Goal: Task Accomplishment & Management: Use online tool/utility

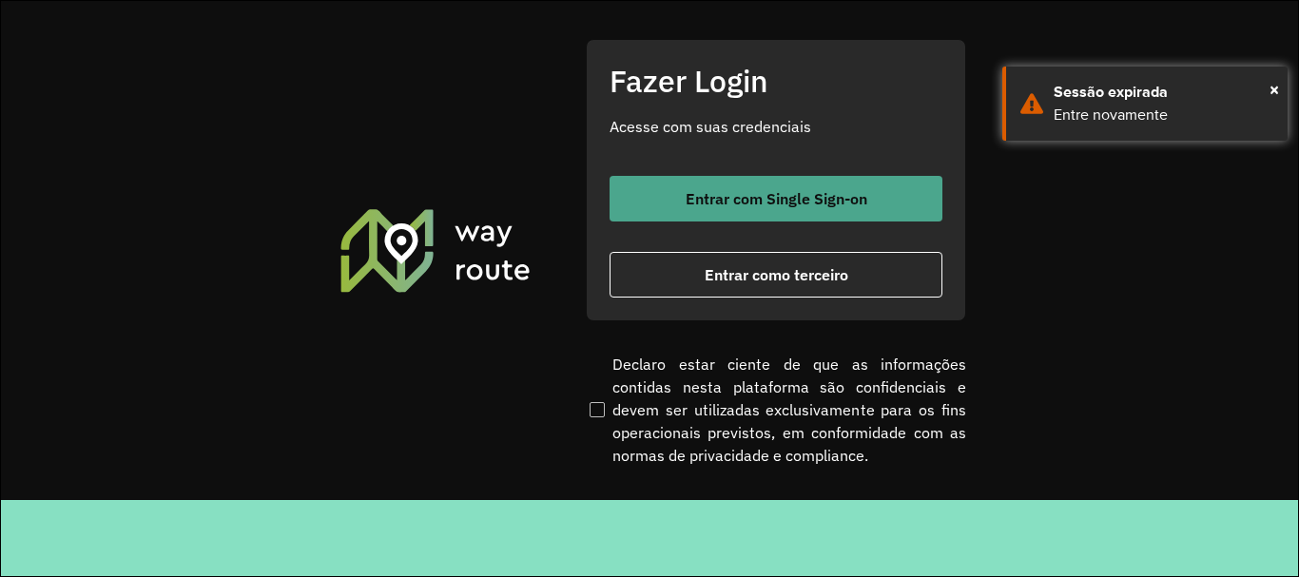
click at [708, 208] on button "Entrar com Single Sign-on" at bounding box center [776, 199] width 333 height 46
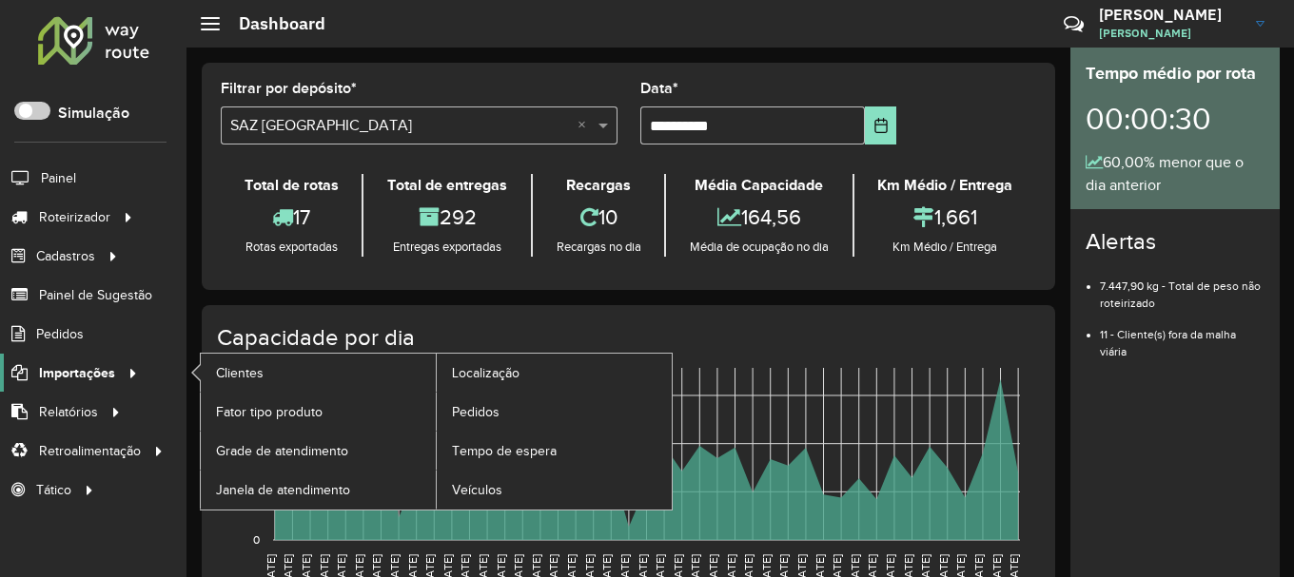
click at [112, 366] on span "Importações" at bounding box center [77, 373] width 76 height 20
click at [445, 412] on link "Pedidos" at bounding box center [554, 412] width 235 height 38
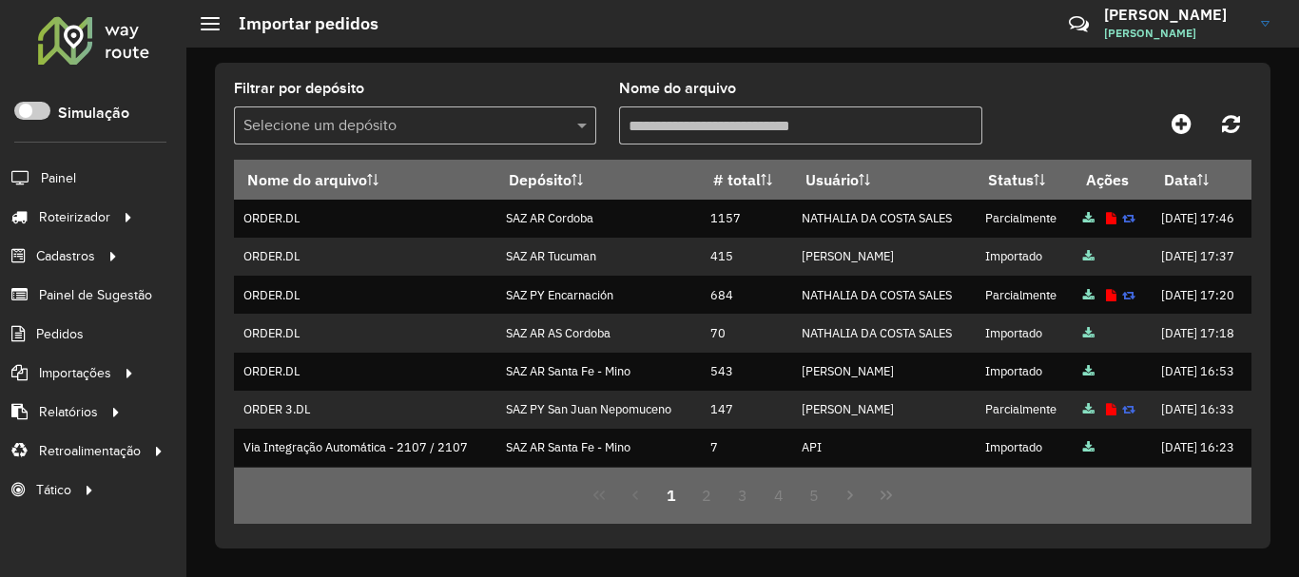
click at [322, 33] on h2 "Importar pedidos" at bounding box center [299, 23] width 159 height 21
click at [1178, 123] on icon at bounding box center [1182, 123] width 20 height 23
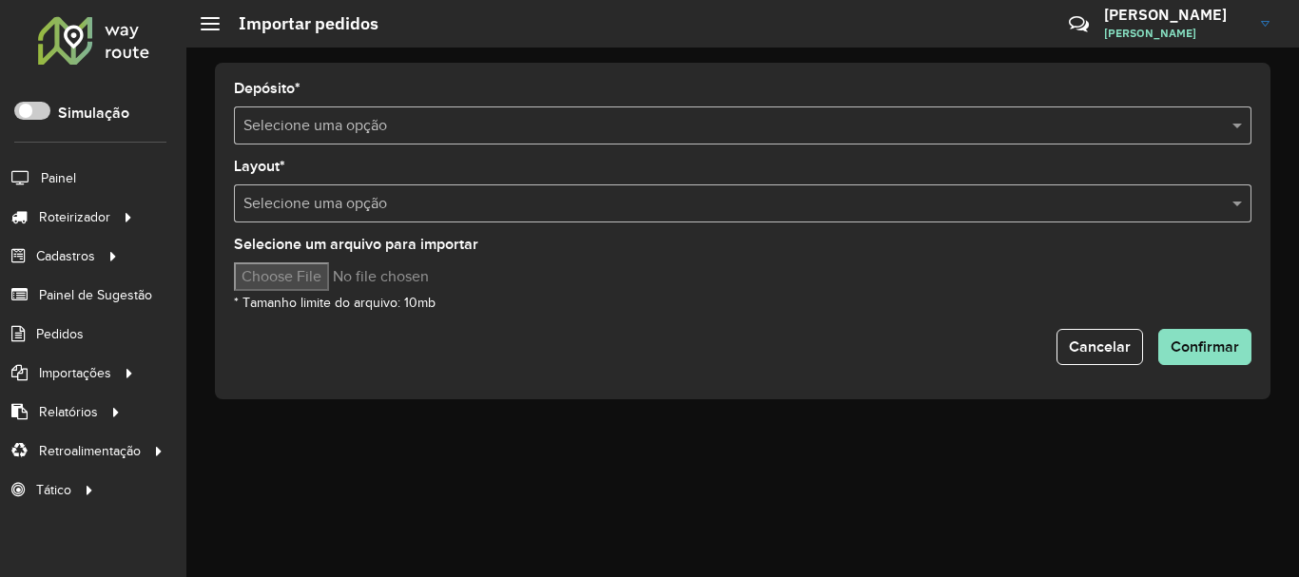
click at [529, 127] on input "text" at bounding box center [724, 126] width 961 height 23
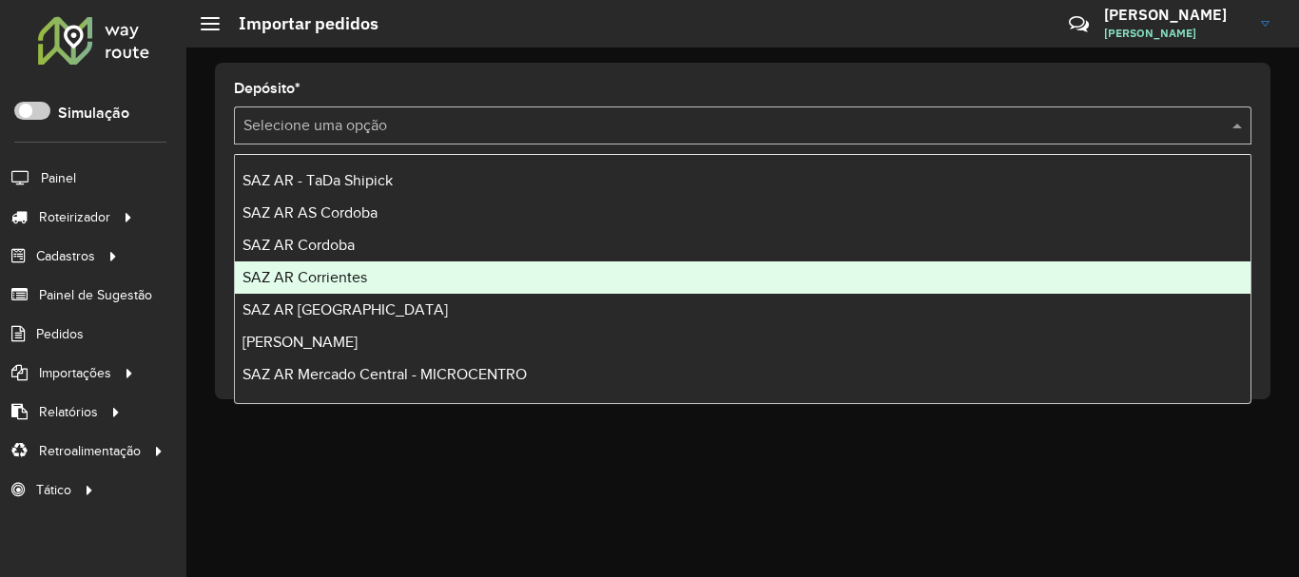
click at [366, 265] on div "SAZ AR Corrientes" at bounding box center [743, 278] width 1016 height 32
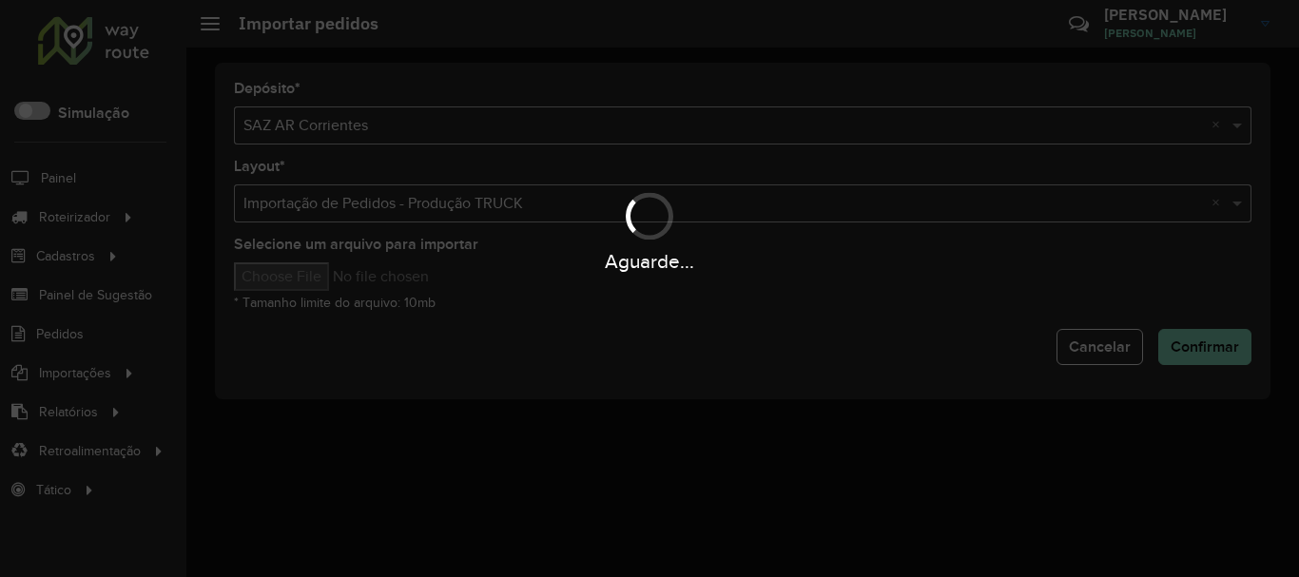
click at [353, 279] on div "Aguarde..." at bounding box center [649, 288] width 1299 height 577
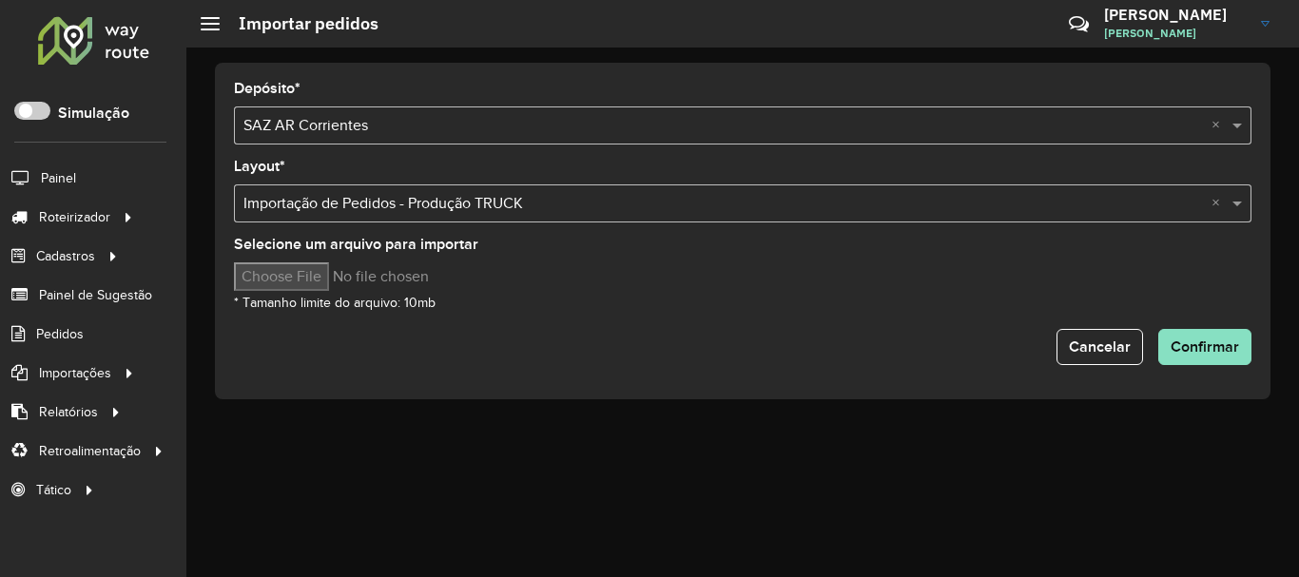
click at [353, 279] on input "Selecione um arquivo para importar" at bounding box center [395, 277] width 323 height 29
type input "**********"
click at [699, 315] on form "Depósito * Selecione uma opção × SAZ AR Corrientes × Layout * Selecione uma opç…" at bounding box center [743, 223] width 1018 height 283
click at [1153, 340] on div "Cancelar Confirmar" at bounding box center [743, 347] width 1018 height 36
click at [1185, 342] on span "Confirmar" at bounding box center [1205, 347] width 68 height 16
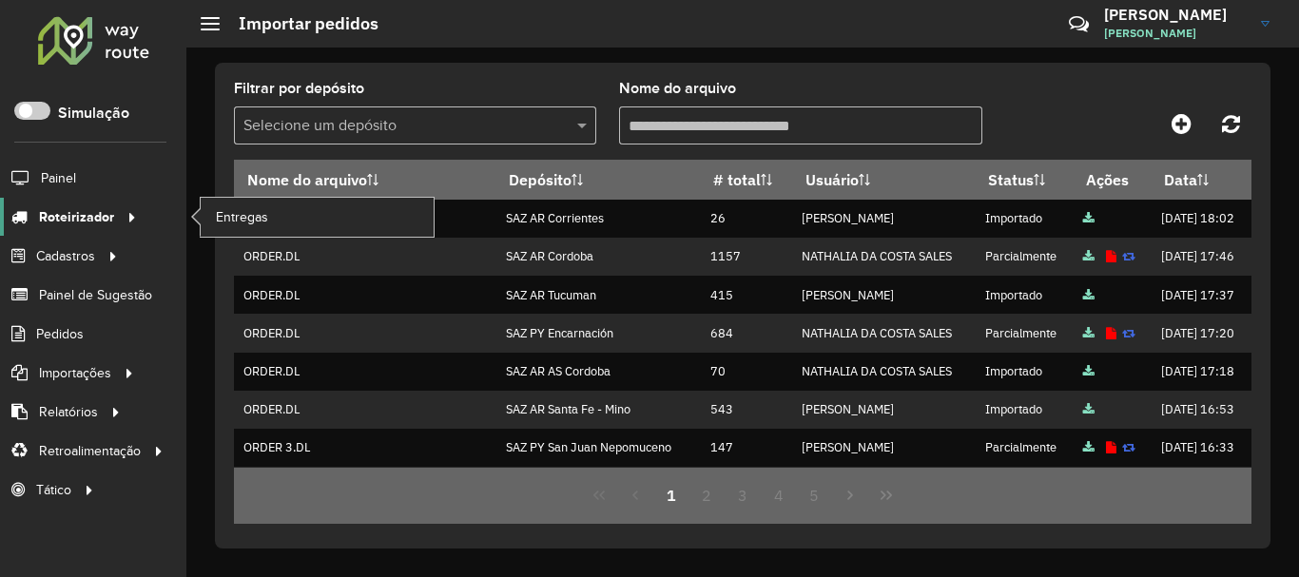
click at [126, 221] on icon at bounding box center [129, 216] width 16 height 29
click at [225, 218] on span "Entregas" at bounding box center [243, 217] width 54 height 20
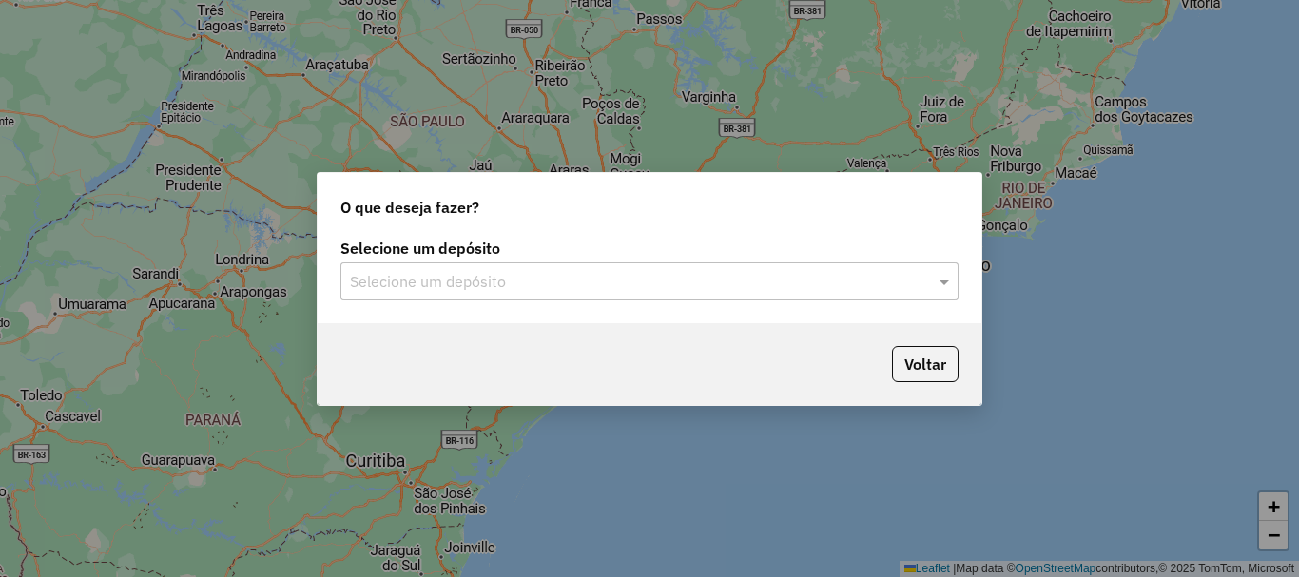
click at [485, 284] on input "text" at bounding box center [630, 282] width 561 height 23
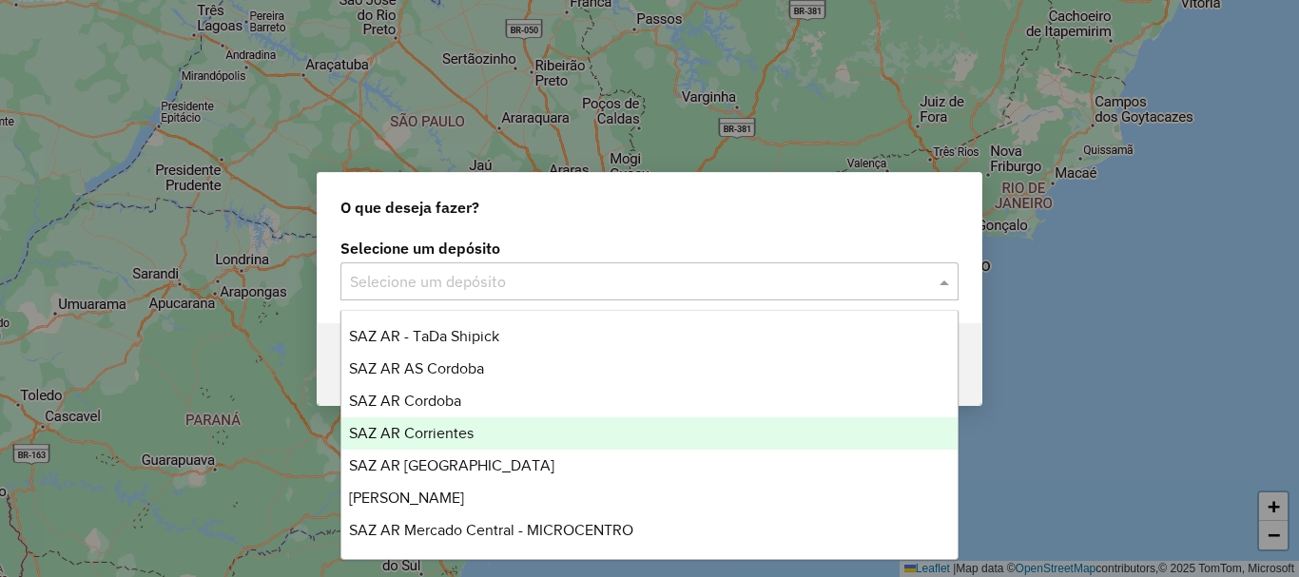
click at [483, 439] on div "SAZ AR Corrientes" at bounding box center [650, 434] width 616 height 32
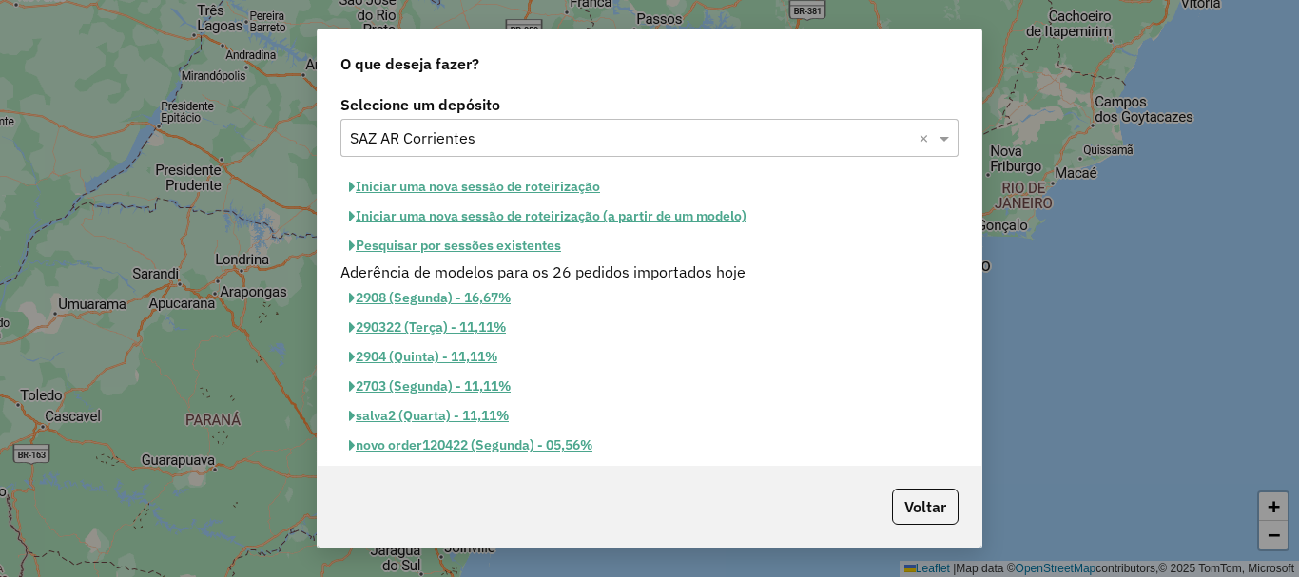
click at [511, 252] on button "Pesquisar por sessões existentes" at bounding box center [455, 245] width 229 height 29
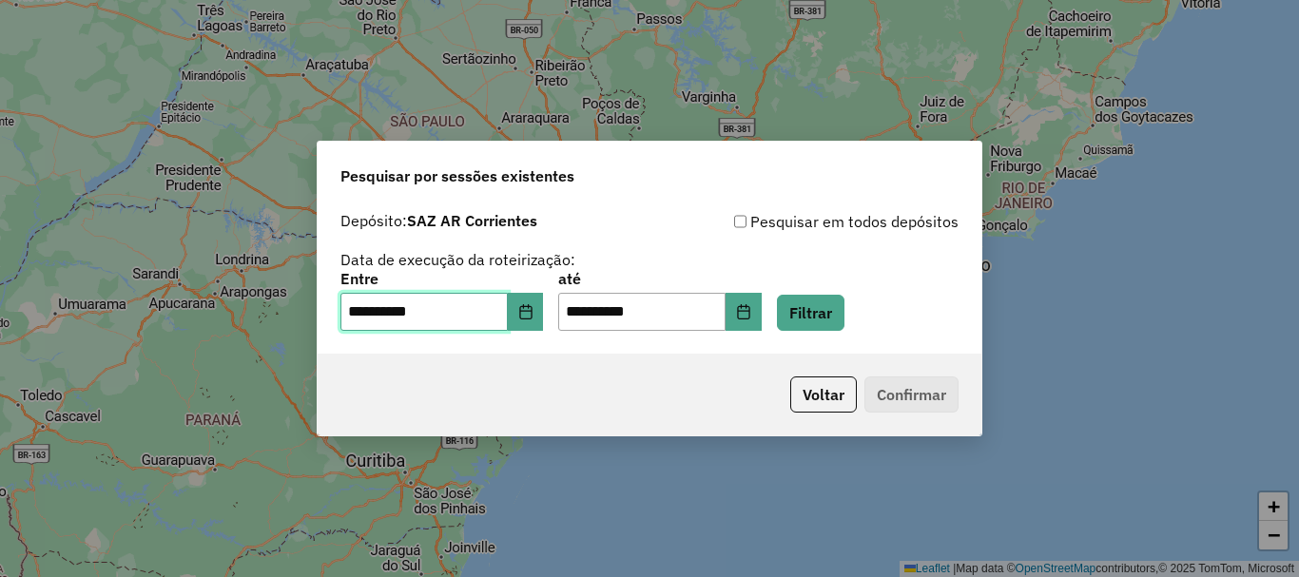
click at [508, 298] on input "**********" at bounding box center [424, 312] width 167 height 38
click at [534, 305] on icon "Choose Date" at bounding box center [525, 311] width 15 height 15
drag, startPoint x: 792, startPoint y: 357, endPoint x: 812, endPoint y: 385, distance: 34.8
click at [801, 367] on div "Voltar Confirmar" at bounding box center [650, 395] width 664 height 82
click at [812, 385] on button "Voltar" at bounding box center [824, 395] width 67 height 36
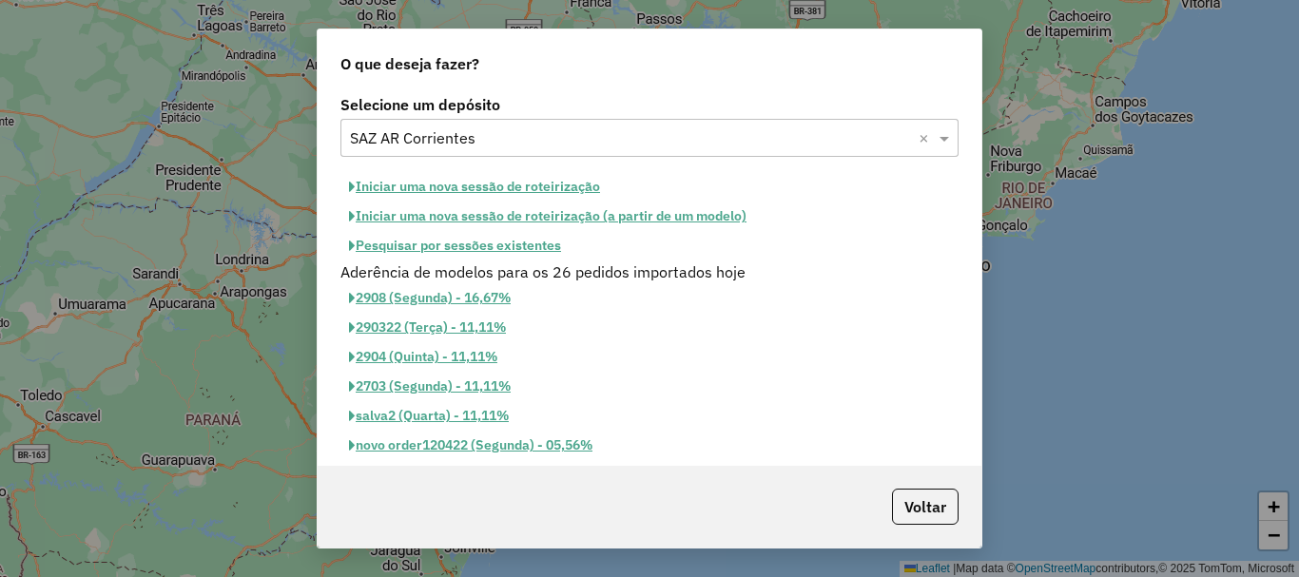
click at [580, 183] on button "Iniciar uma nova sessão de roteirização" at bounding box center [475, 186] width 268 height 29
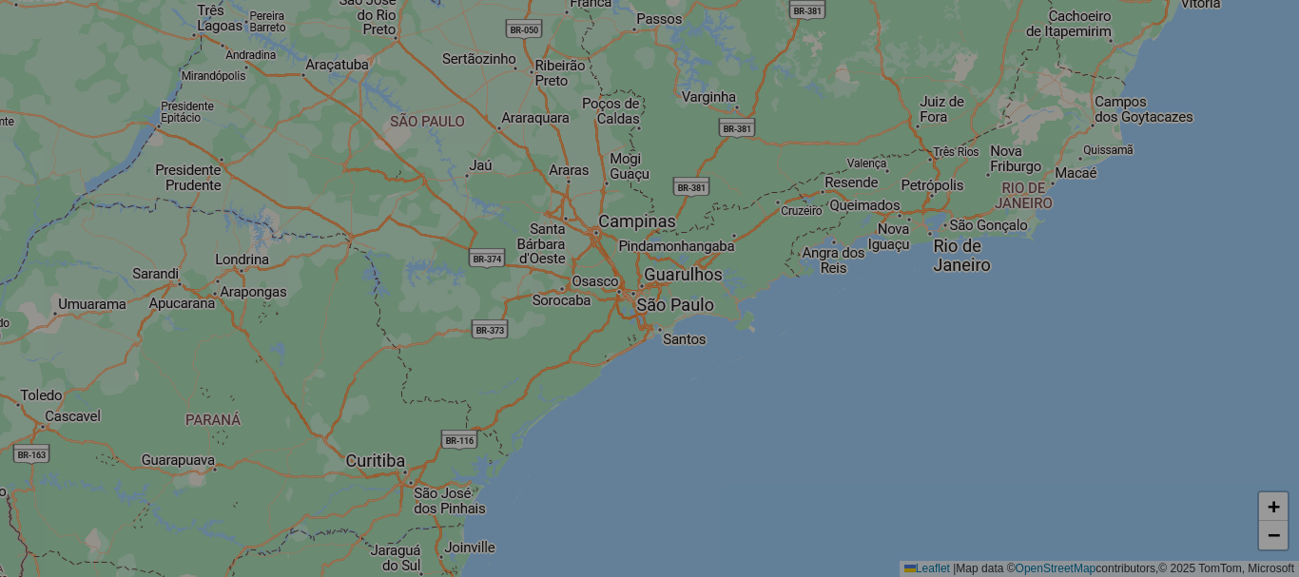
select select "*"
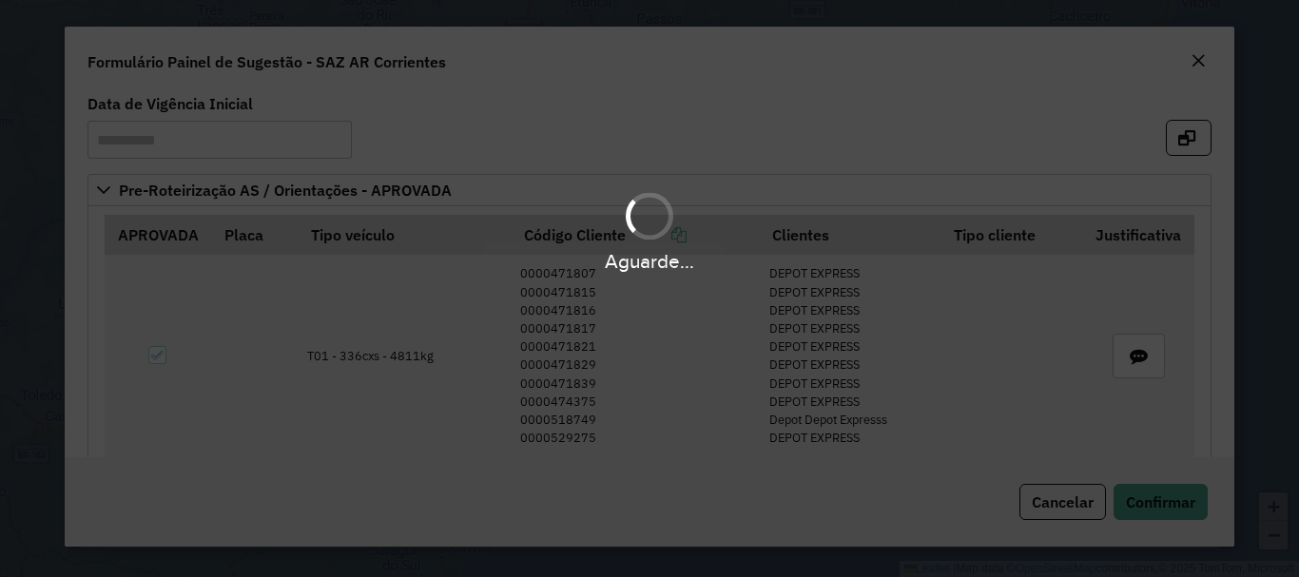
click at [1154, 498] on div "Aguarde..." at bounding box center [649, 288] width 1299 height 577
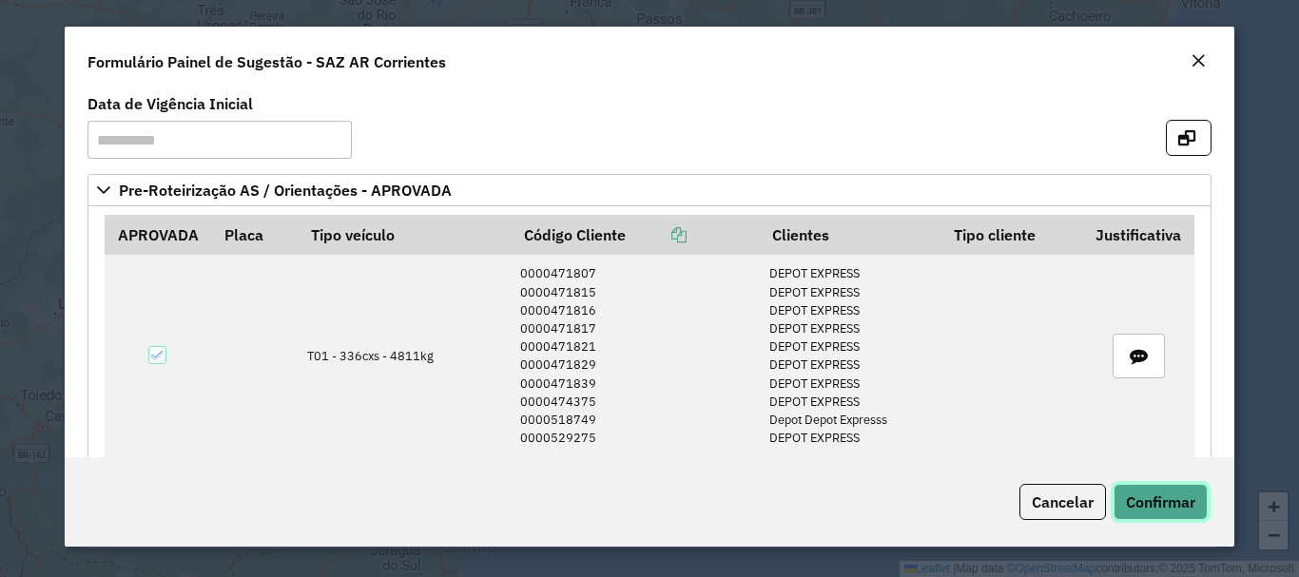
click at [1153, 501] on span "Confirmar" at bounding box center [1160, 502] width 69 height 19
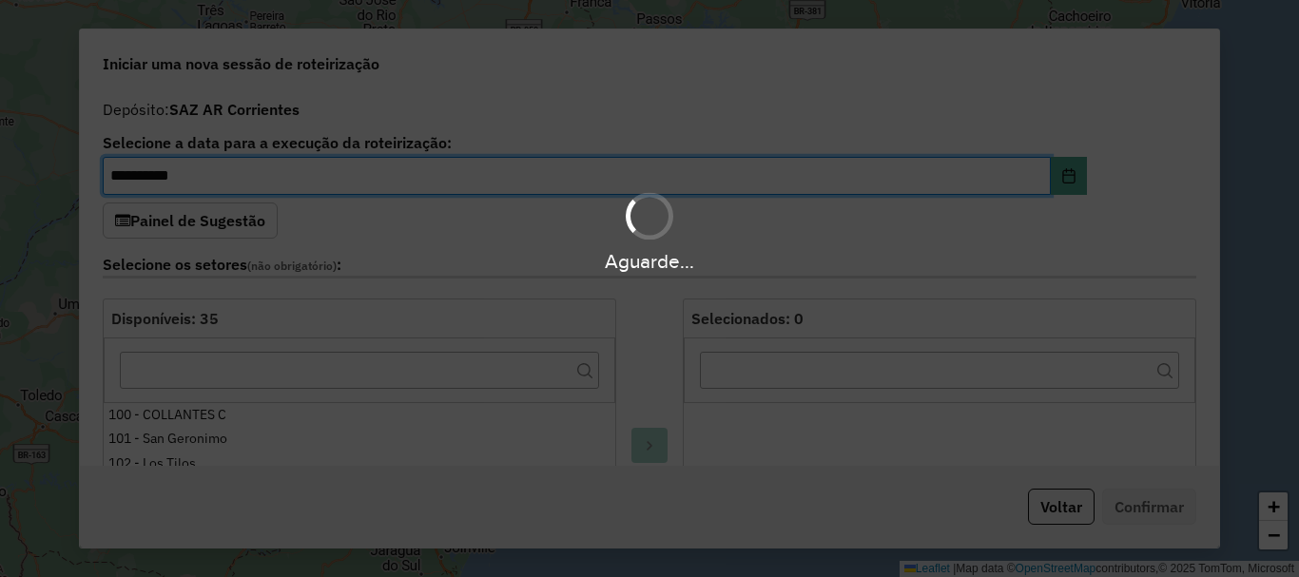
click at [641, 258] on hb-app "Aguarde... Pop-up bloqueado! Seu navegador bloqueou automáticamente a abertura …" at bounding box center [649, 288] width 1299 height 577
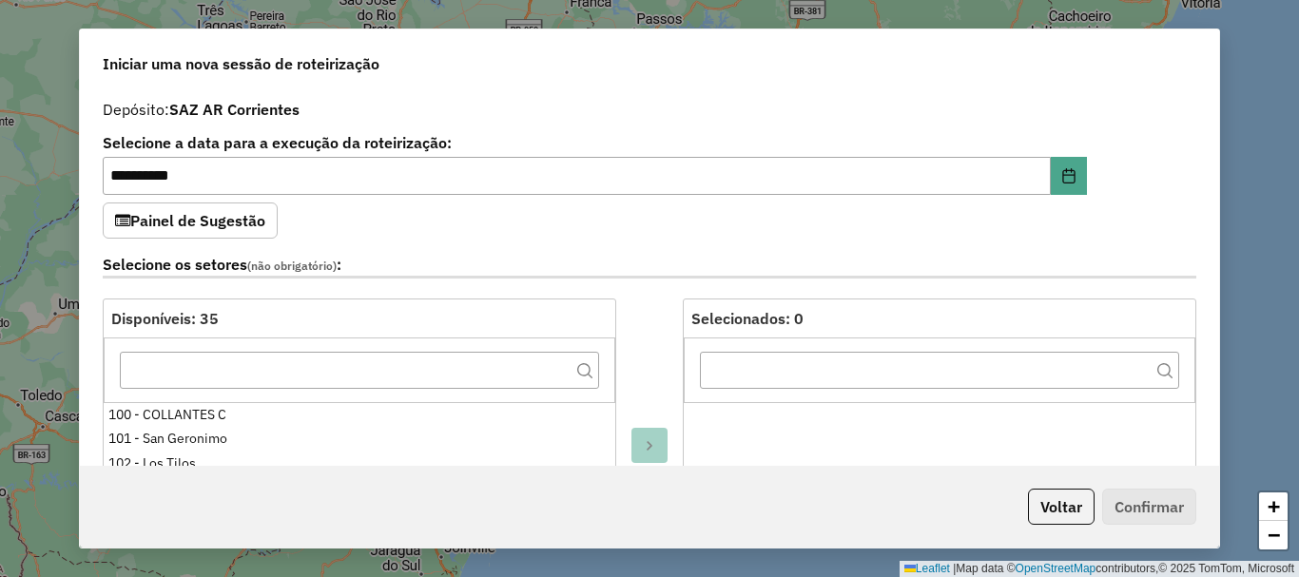
scroll to position [666, 0]
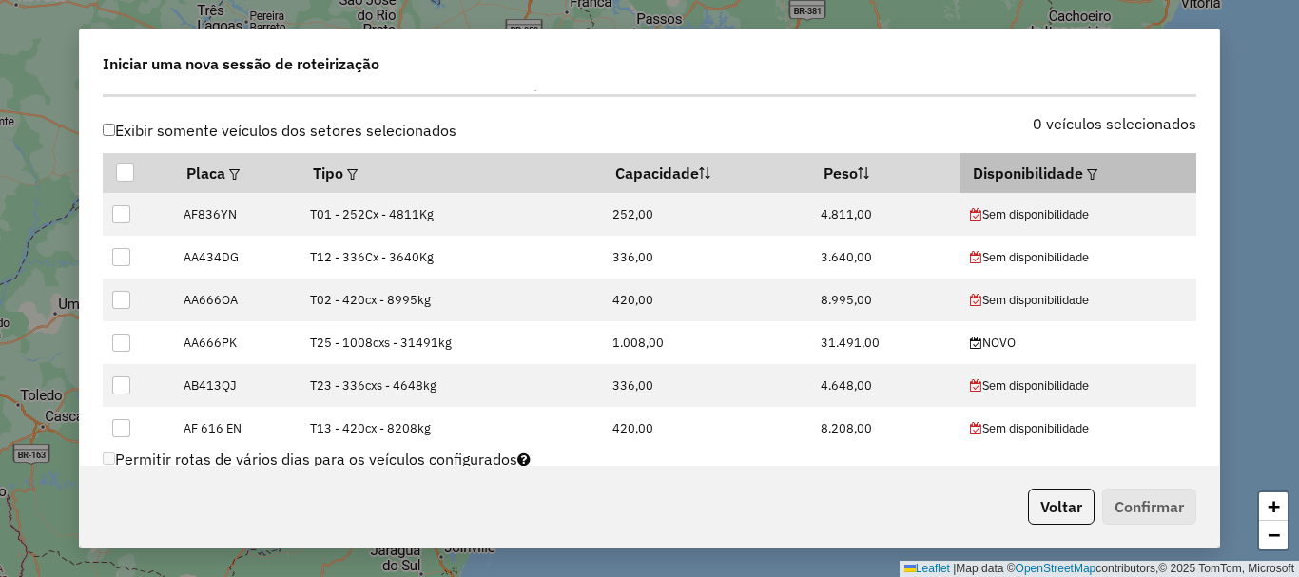
click at [1087, 174] on em at bounding box center [1092, 174] width 10 height 10
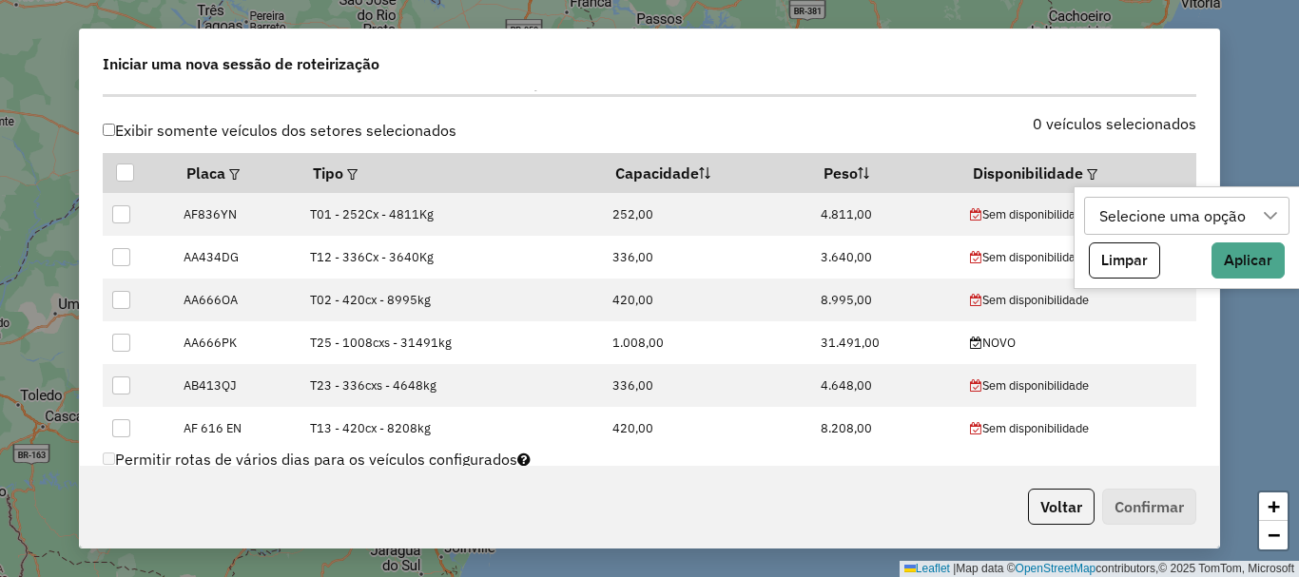
click at [1134, 230] on div "Selecione uma opção" at bounding box center [1173, 216] width 160 height 36
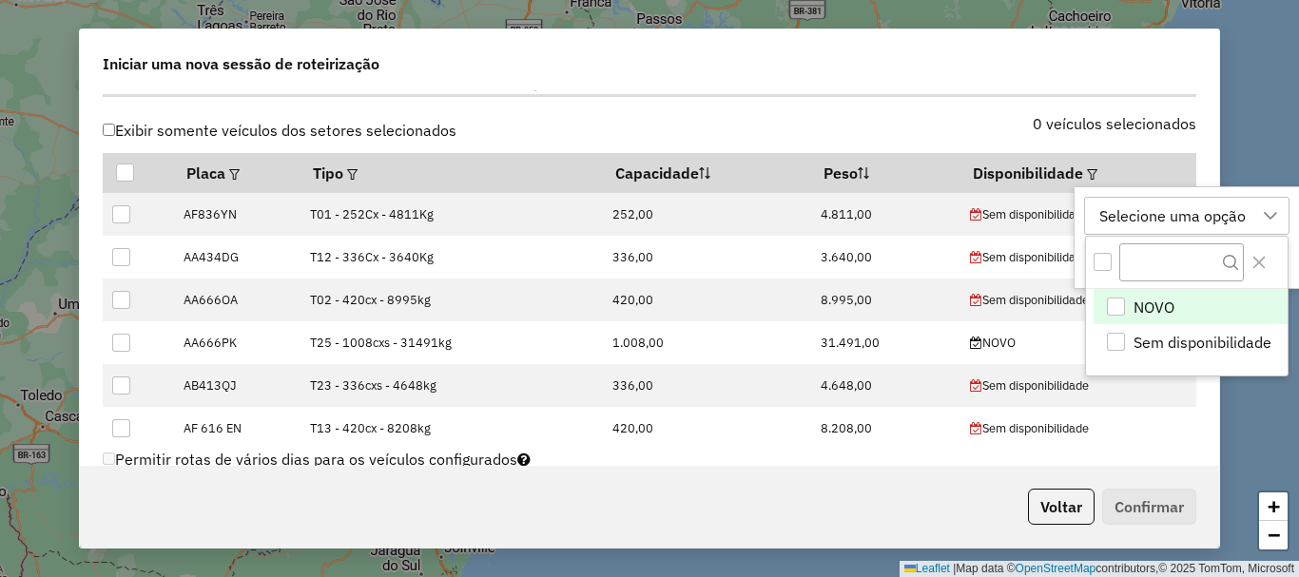
click at [1164, 296] on span "NOVO" at bounding box center [1154, 307] width 41 height 23
click at [1229, 214] on div "NOVO NOVO Sem disponibilidade Limpar Aplicar" at bounding box center [1167, 237] width 187 height 103
click at [1149, 216] on div at bounding box center [1165, 216] width 36 height 36
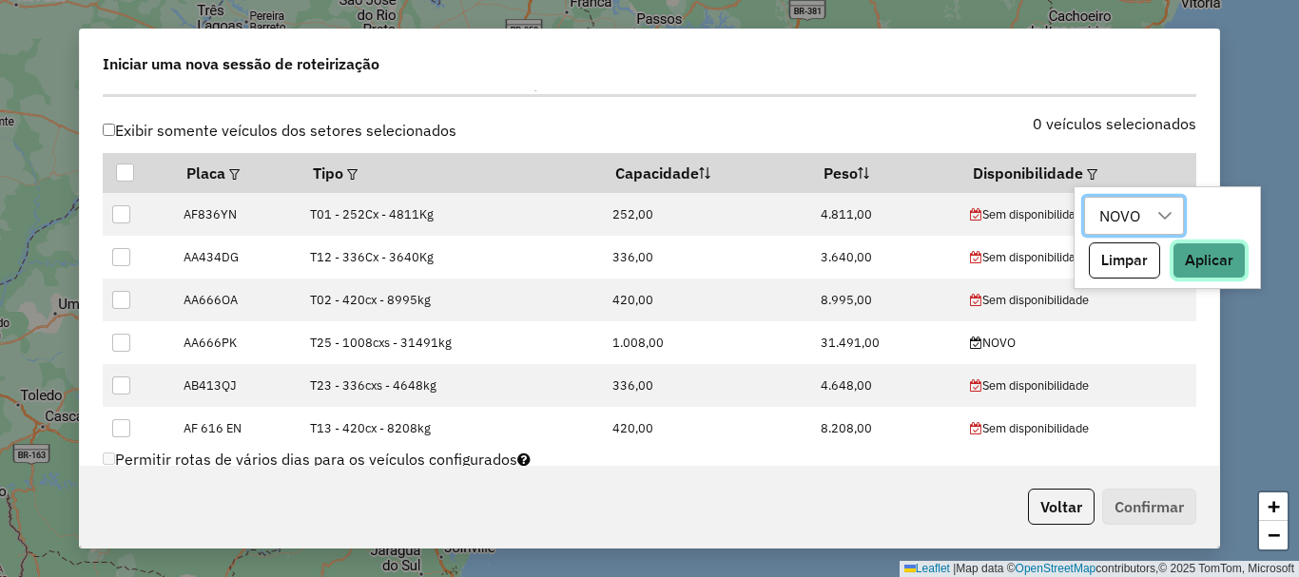
click at [1208, 266] on button "Aplicar" at bounding box center [1209, 261] width 73 height 36
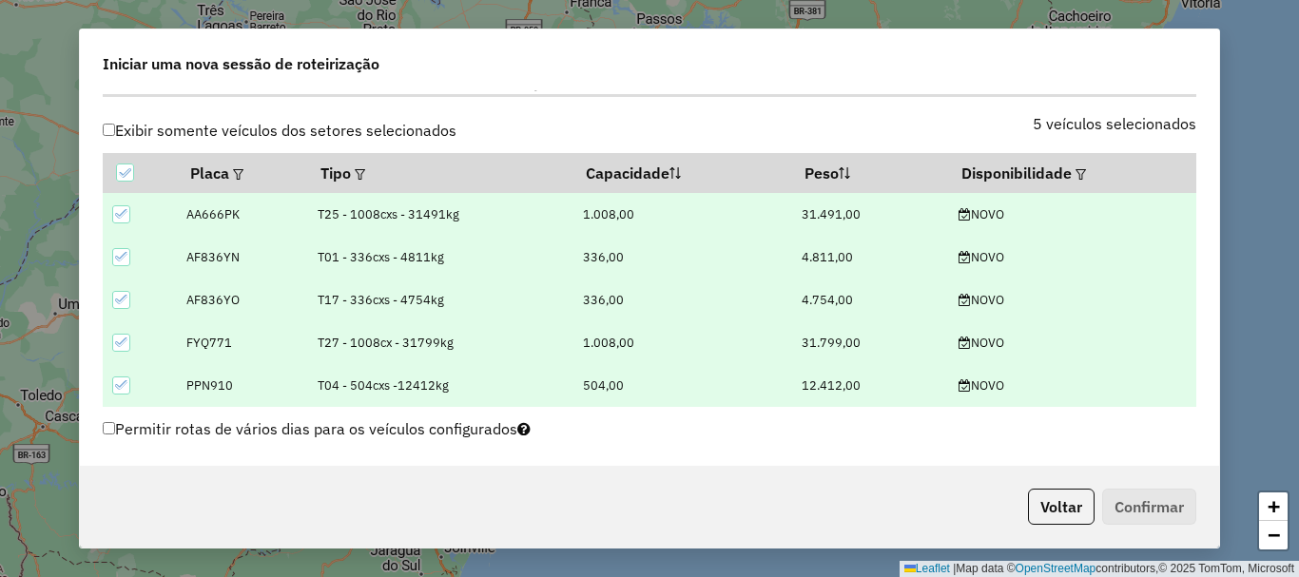
click at [950, 137] on div "5 veículos selecionados" at bounding box center [929, 135] width 558 height 36
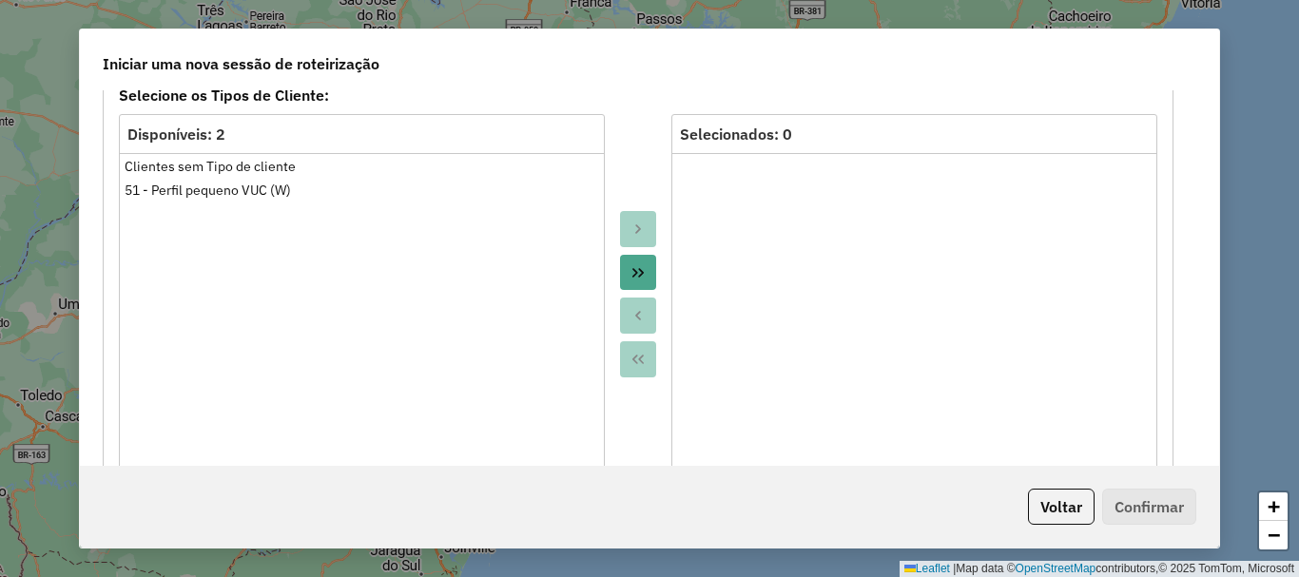
scroll to position [951, 0]
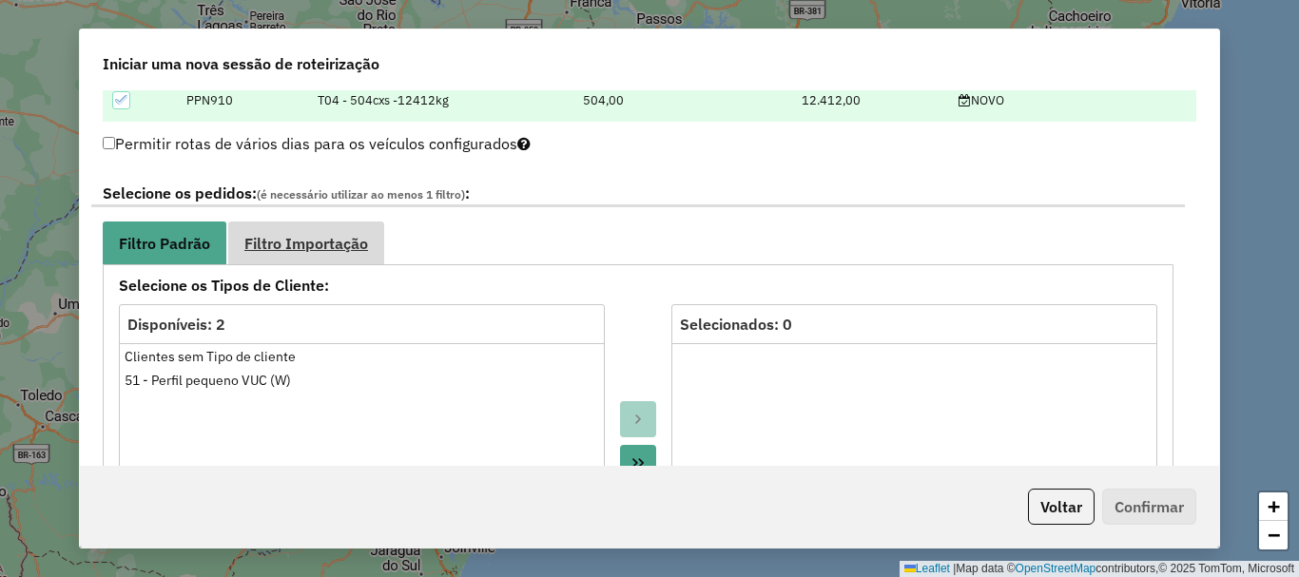
click at [345, 241] on span "Filtro Importação" at bounding box center [306, 243] width 124 height 15
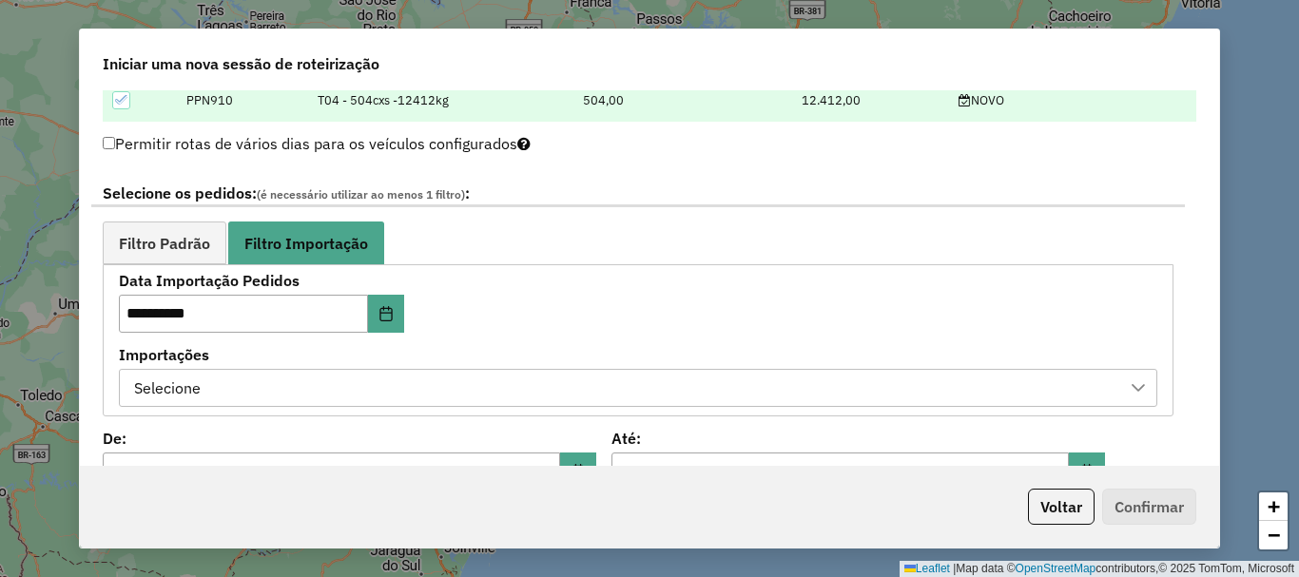
click at [414, 388] on div "Selecione" at bounding box center [623, 388] width 993 height 36
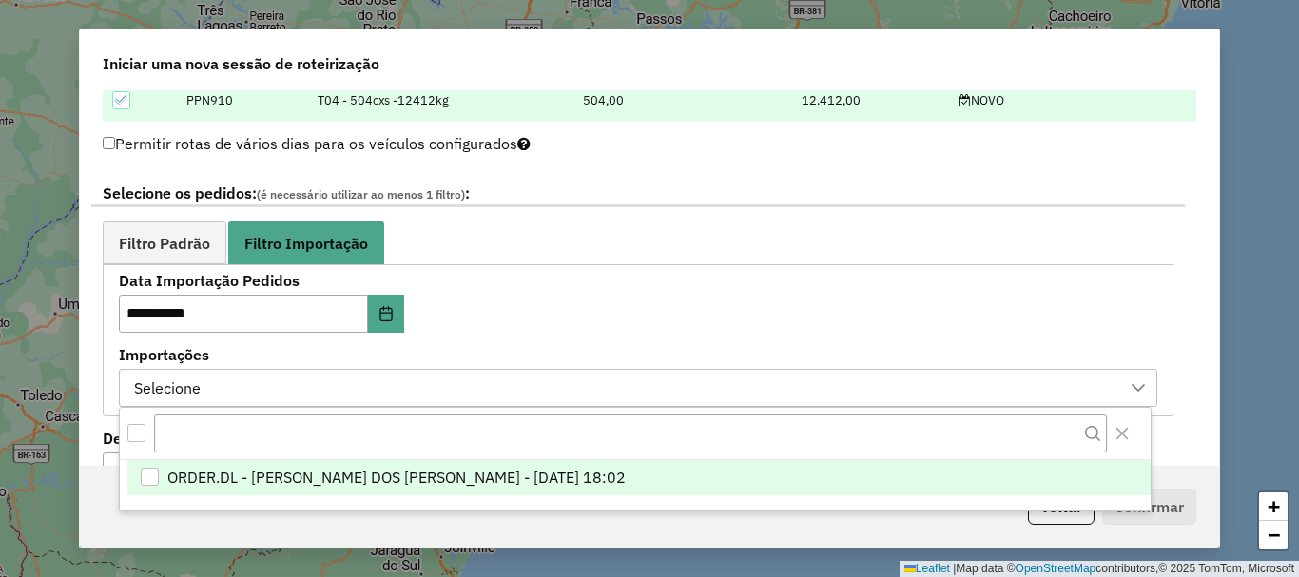
click at [416, 466] on span "ORDER.DL - BRUNO CORDEIRO DOS SANTOS - 18/09/2025 18:02" at bounding box center [396, 477] width 459 height 23
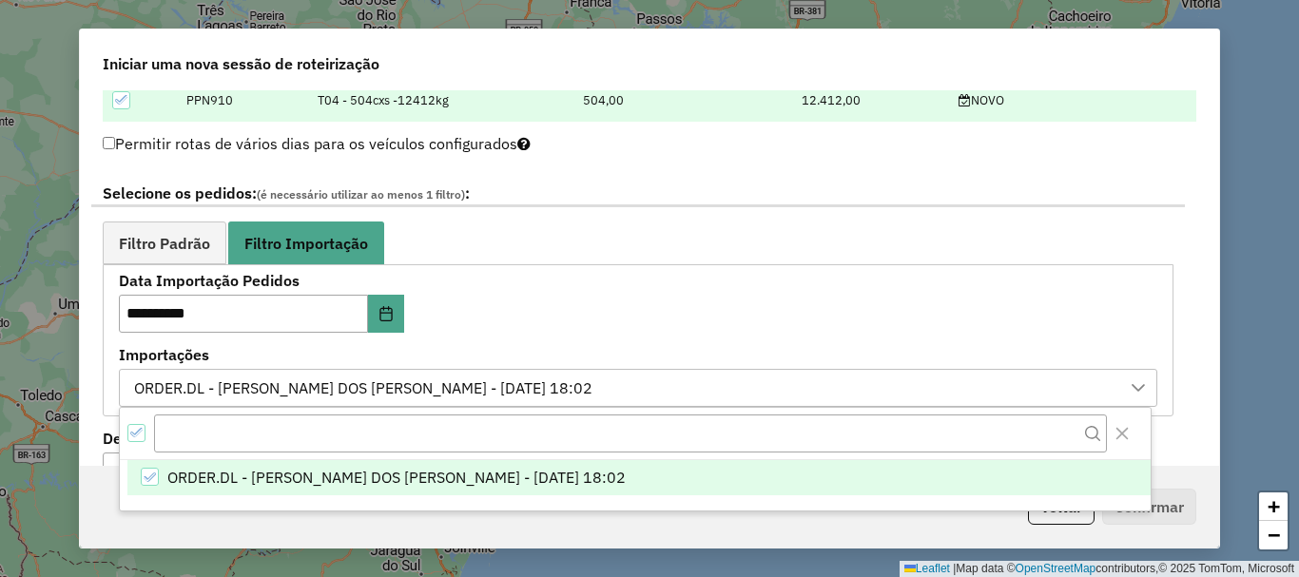
click at [513, 322] on div "**********" at bounding box center [335, 303] width 433 height 59
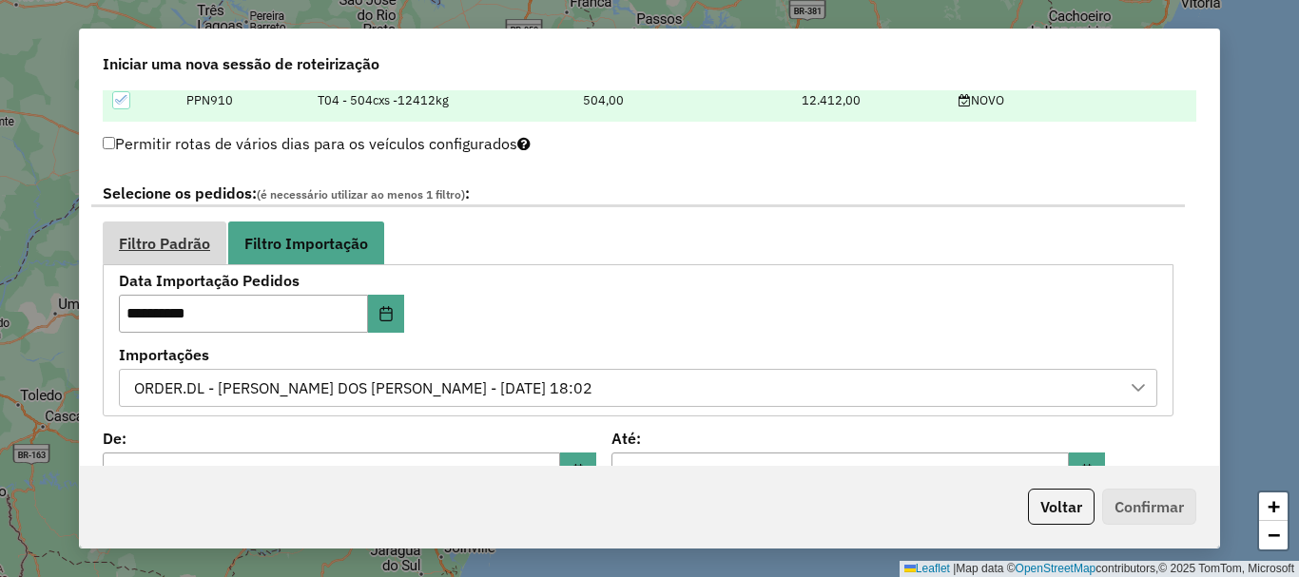
click at [197, 239] on span "Filtro Padrão" at bounding box center [164, 243] width 91 height 15
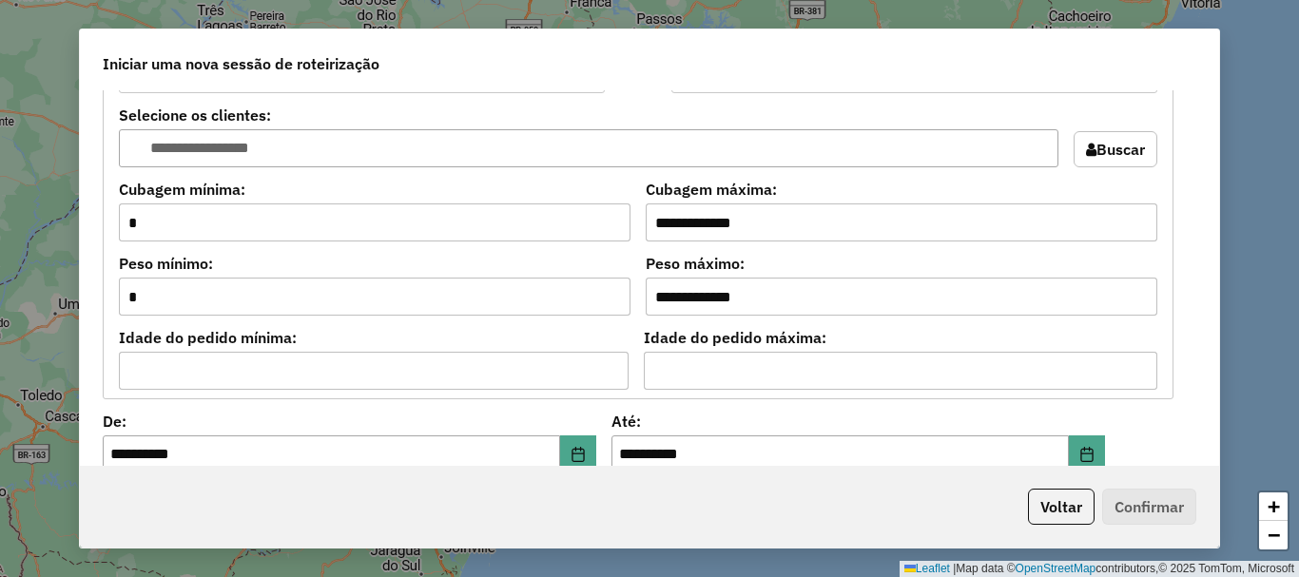
scroll to position [1712, 0]
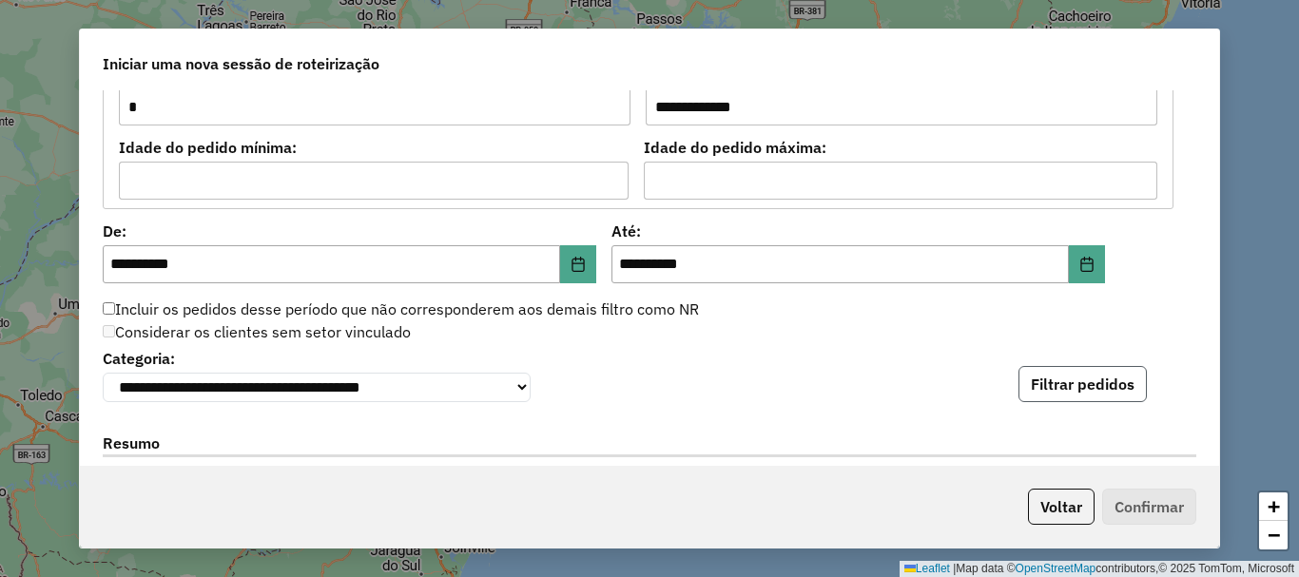
click at [1075, 394] on button "Filtrar pedidos" at bounding box center [1083, 384] width 128 height 36
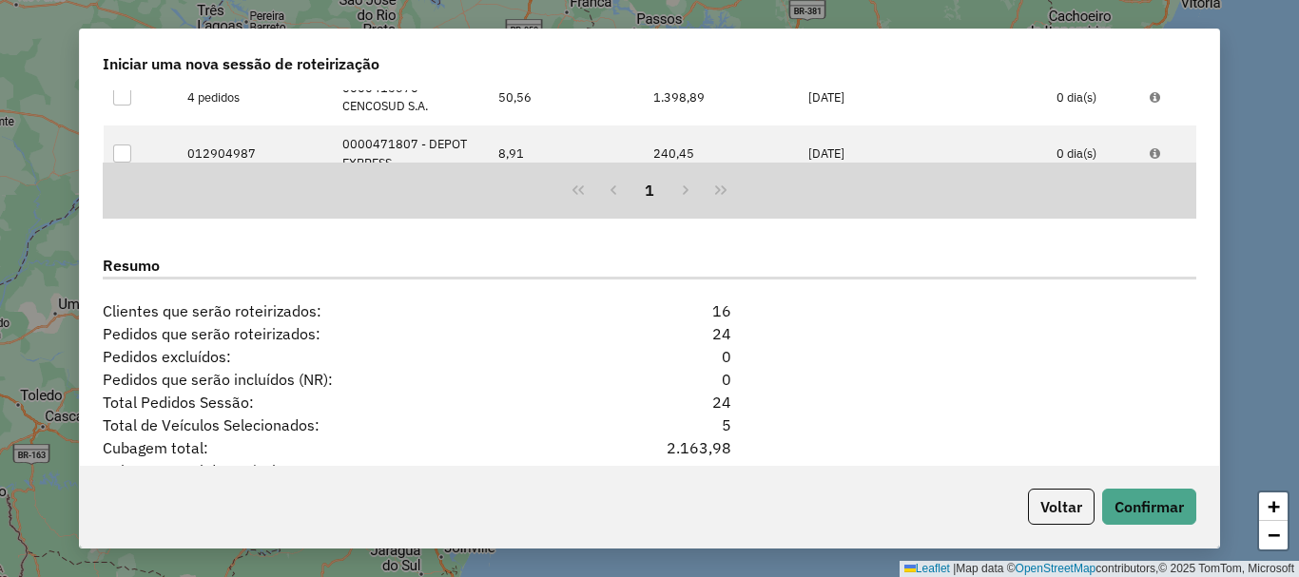
scroll to position [2378, 0]
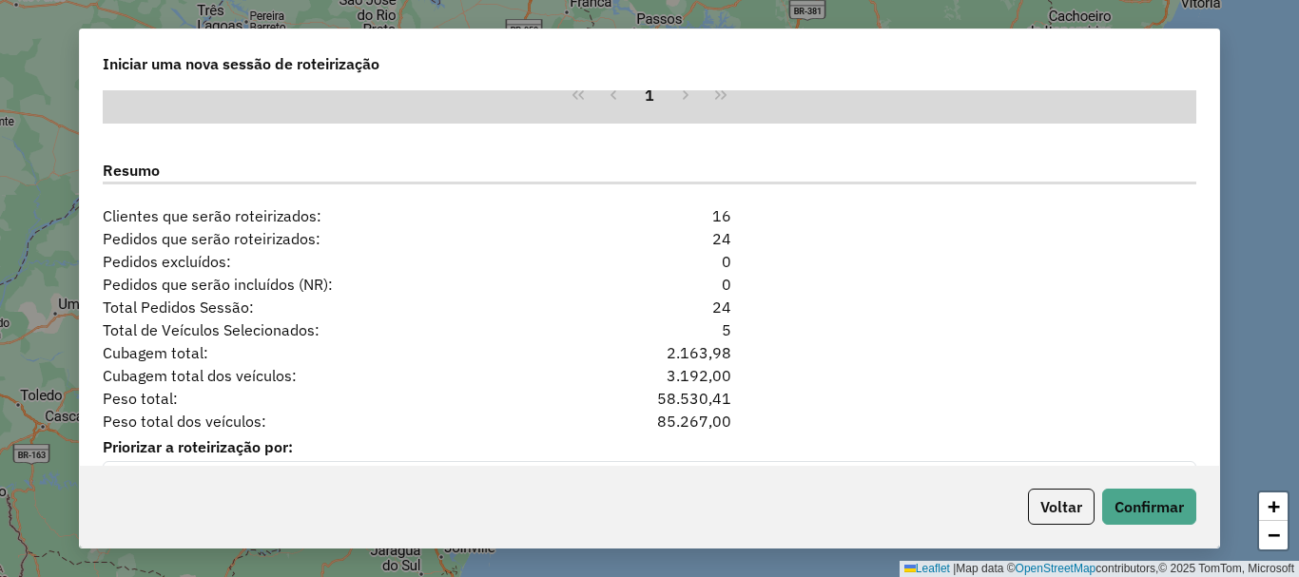
drag, startPoint x: 773, startPoint y: 318, endPoint x: 646, endPoint y: 303, distance: 128.4
click at [649, 303] on div "Total Pedidos Sessão: 24" at bounding box center [649, 307] width 1117 height 23
click at [775, 314] on div "Total Pedidos Sessão: 24" at bounding box center [649, 307] width 1117 height 23
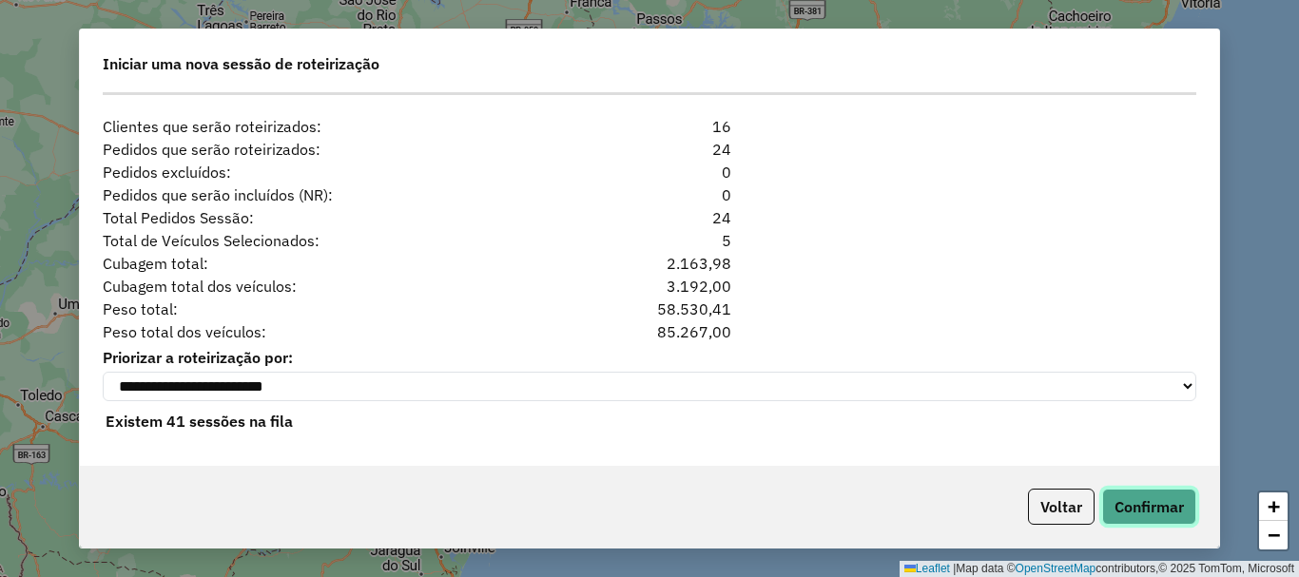
click at [1163, 507] on button "Confirmar" at bounding box center [1150, 507] width 94 height 36
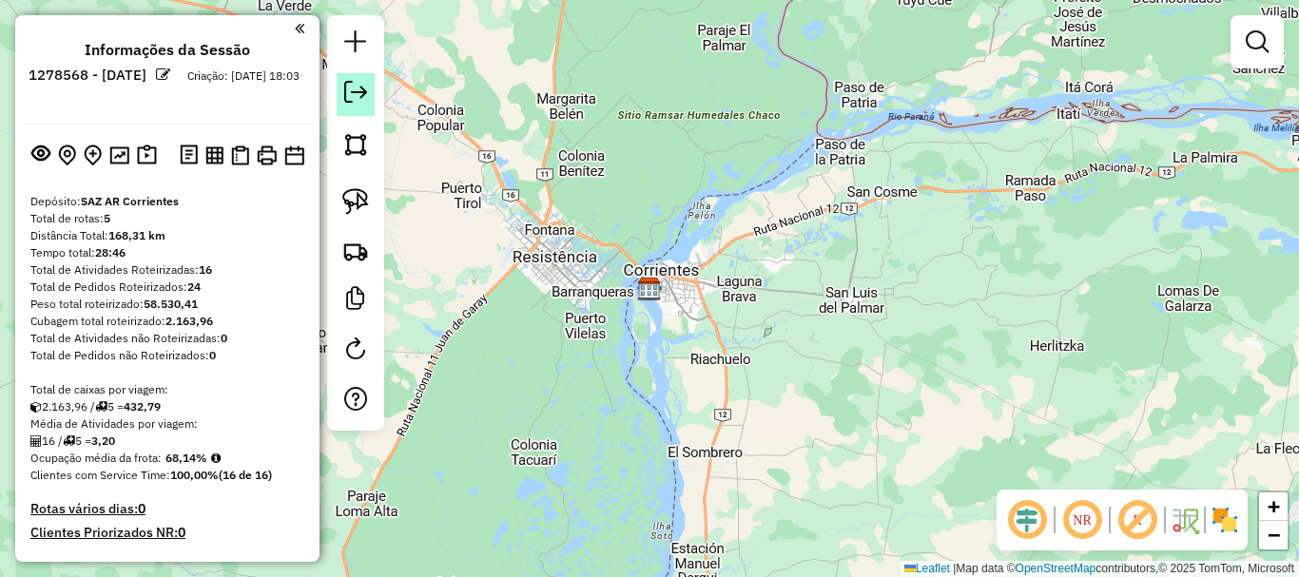
click at [356, 101] on em at bounding box center [355, 92] width 23 height 23
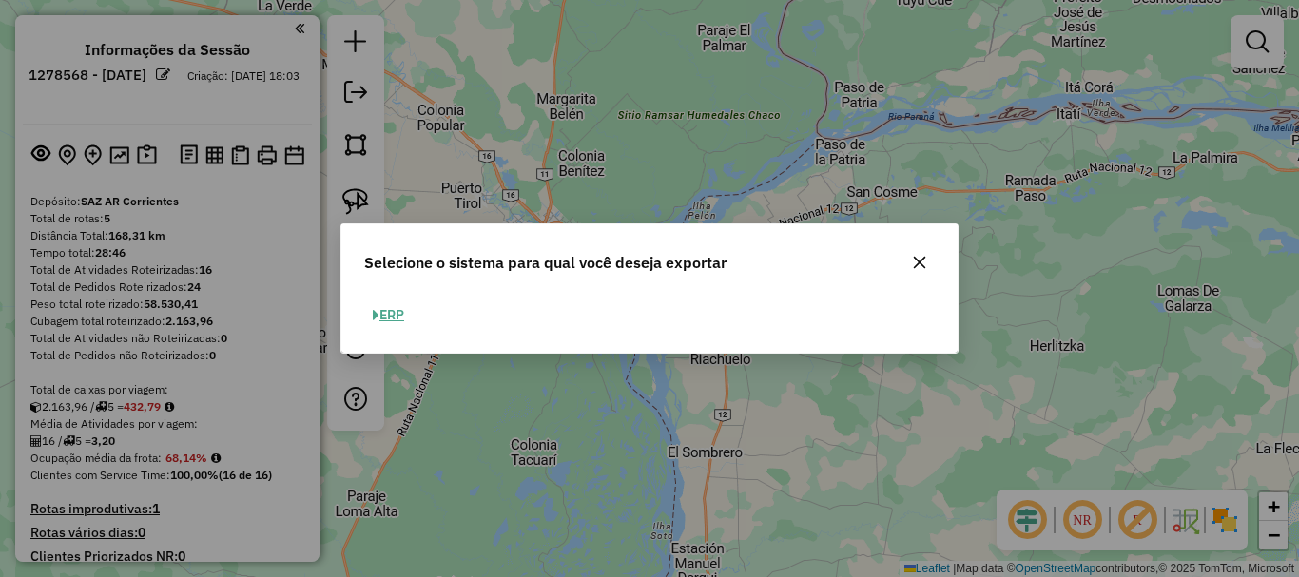
click at [402, 313] on button "ERP" at bounding box center [388, 315] width 49 height 29
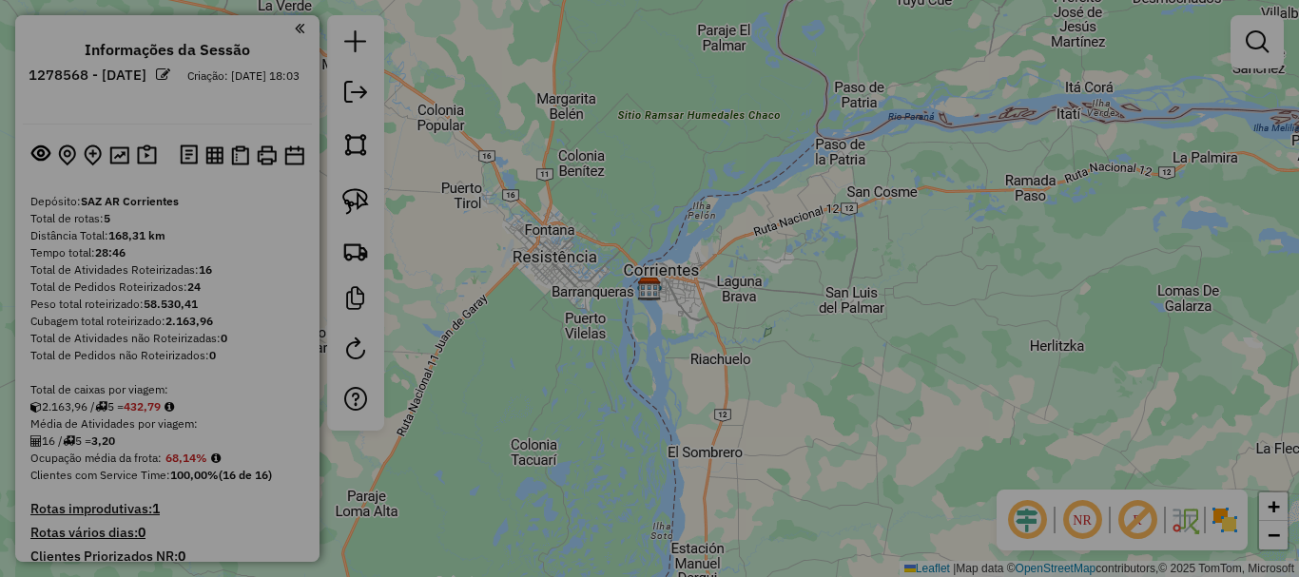
select select "*********"
select select "**"
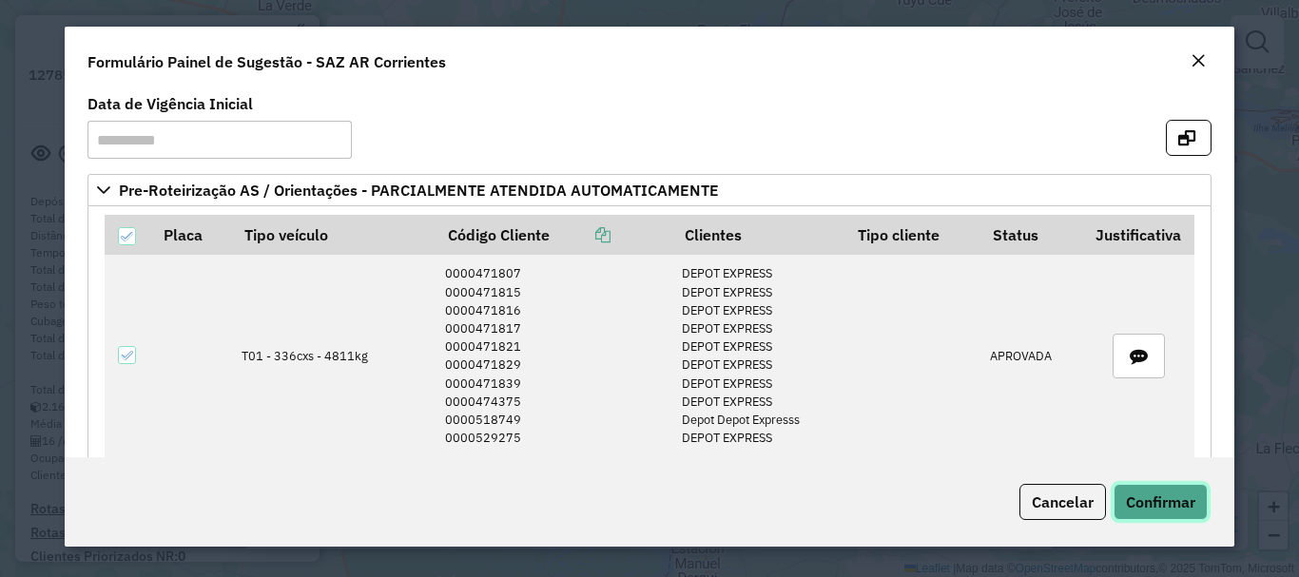
click at [1137, 491] on button "Confirmar" at bounding box center [1161, 502] width 94 height 36
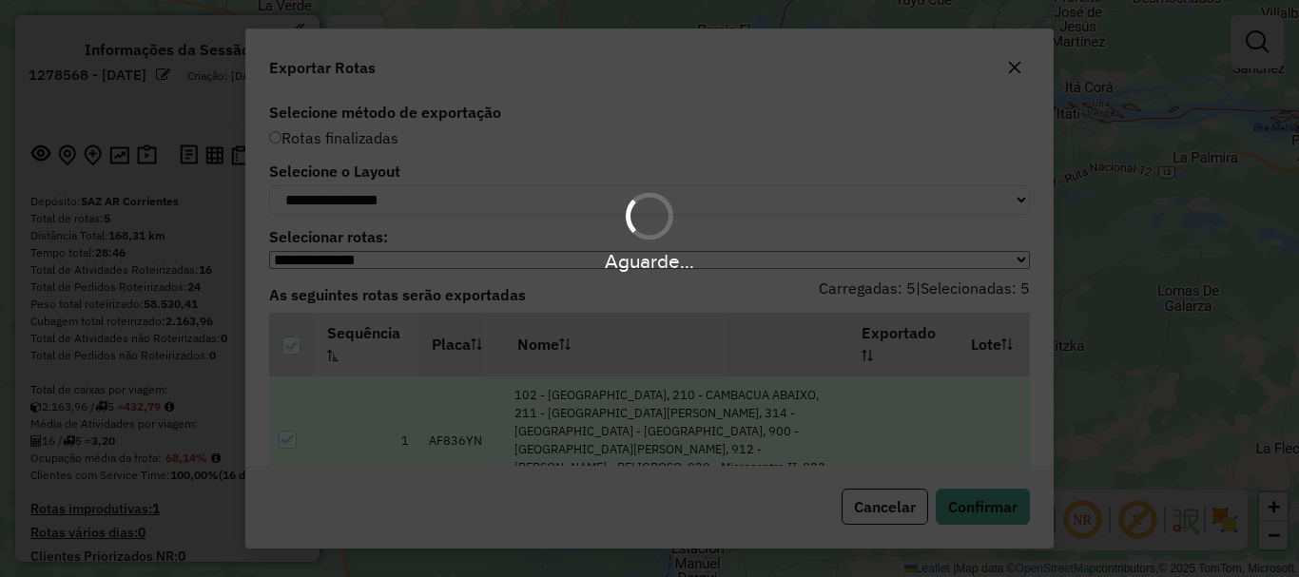
click at [565, 222] on div "Aguarde..." at bounding box center [649, 231] width 1299 height 90
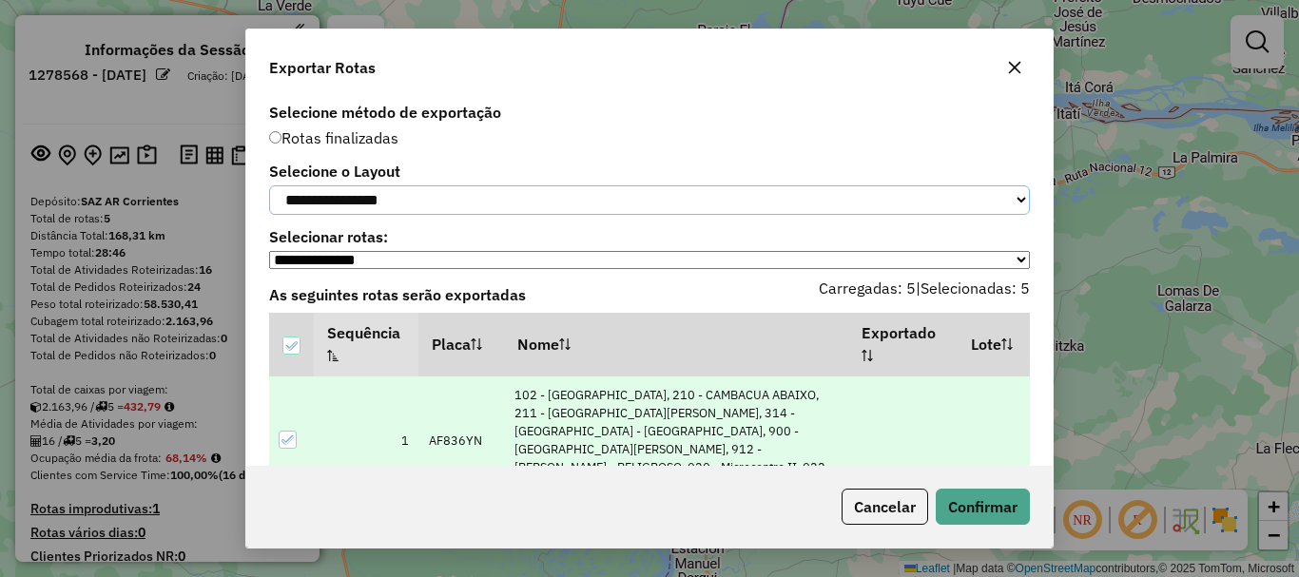
click at [576, 201] on select "**********" at bounding box center [649, 200] width 761 height 29
select select "*********"
click at [269, 186] on select "**********" at bounding box center [649, 200] width 761 height 29
click at [980, 514] on button "Confirmar" at bounding box center [983, 507] width 94 height 36
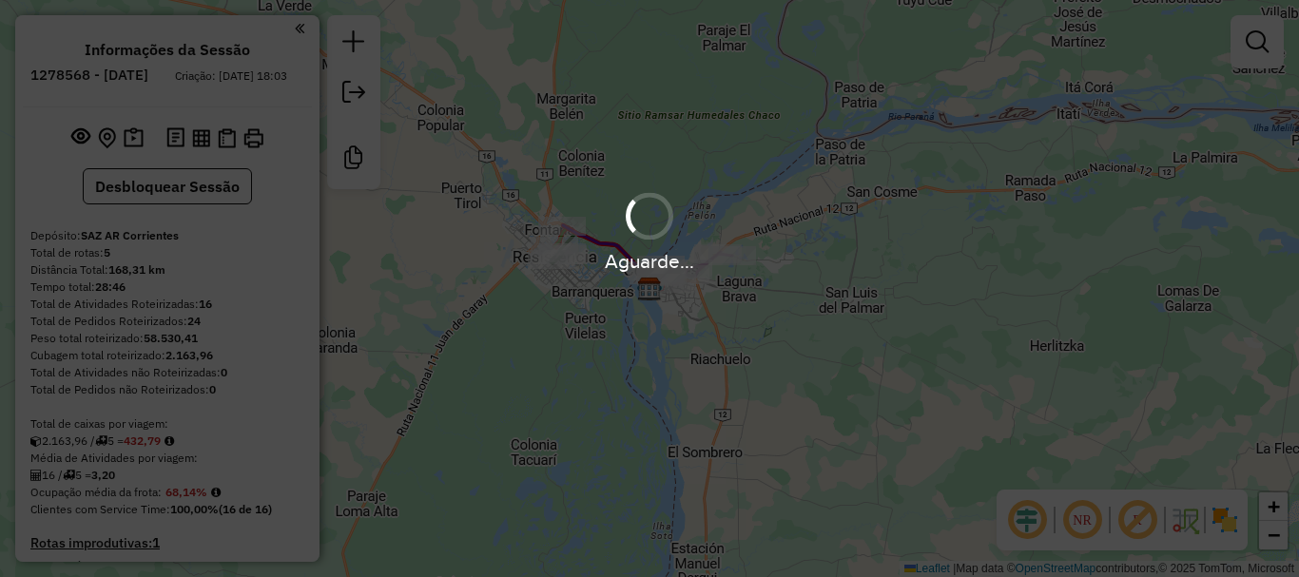
drag, startPoint x: 347, startPoint y: 102, endPoint x: 395, endPoint y: 107, distance: 47.9
click at [347, 101] on div "Aguarde..." at bounding box center [649, 288] width 1299 height 577
click at [358, 92] on div "Aguarde..." at bounding box center [649, 288] width 1299 height 577
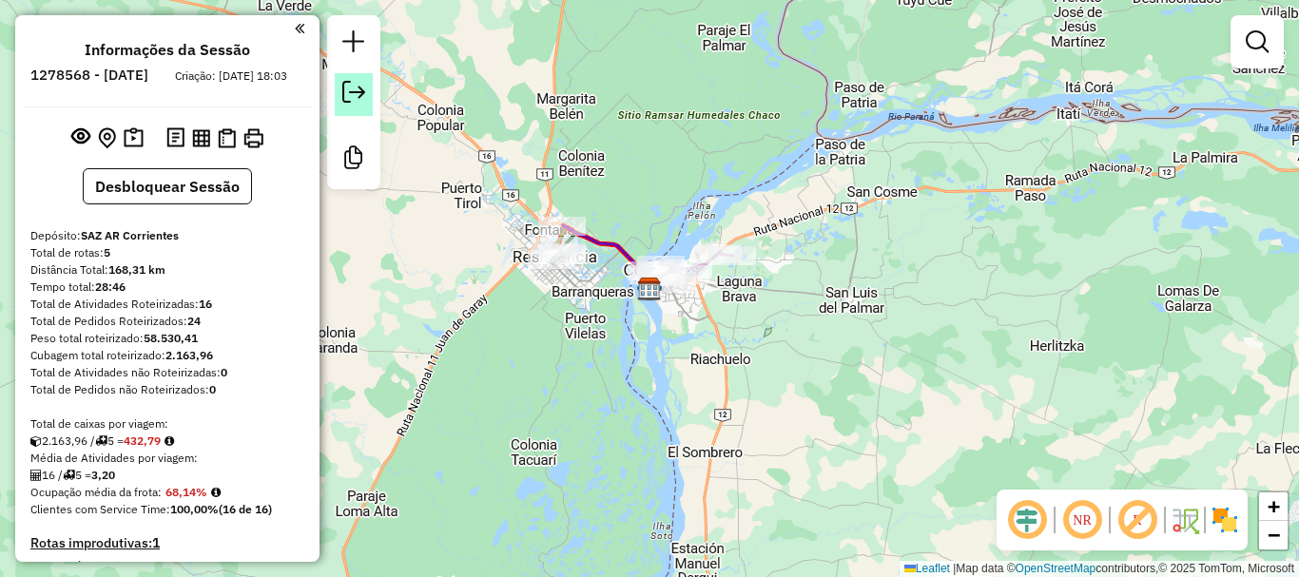
click at [347, 76] on link at bounding box center [354, 94] width 38 height 43
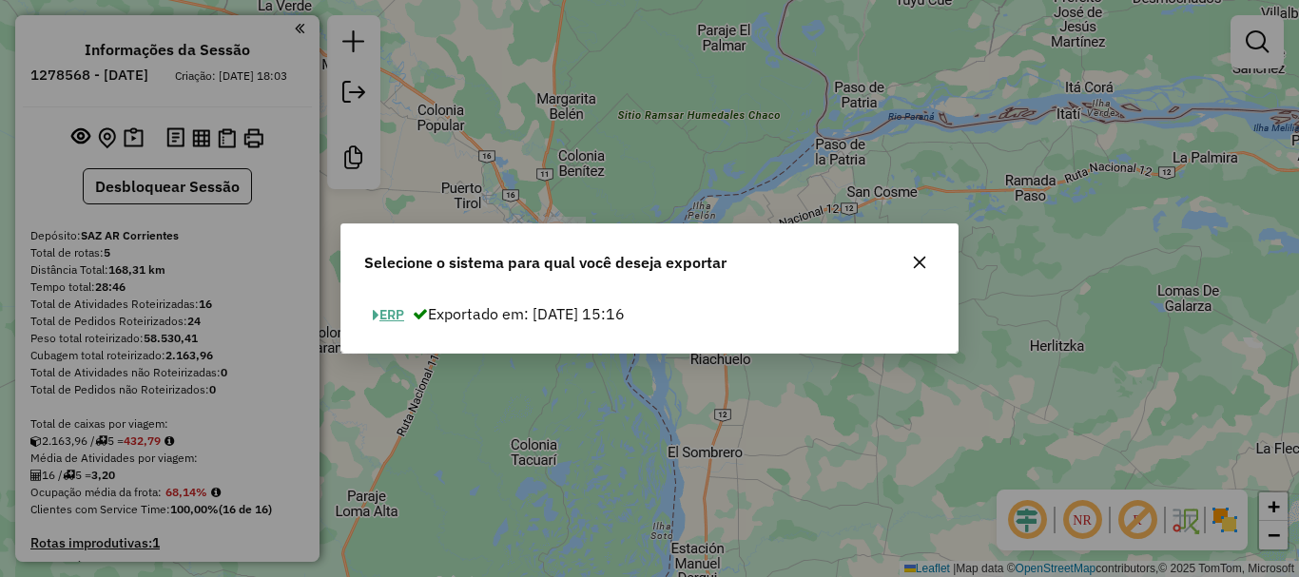
click at [398, 316] on button "ERP" at bounding box center [388, 315] width 49 height 29
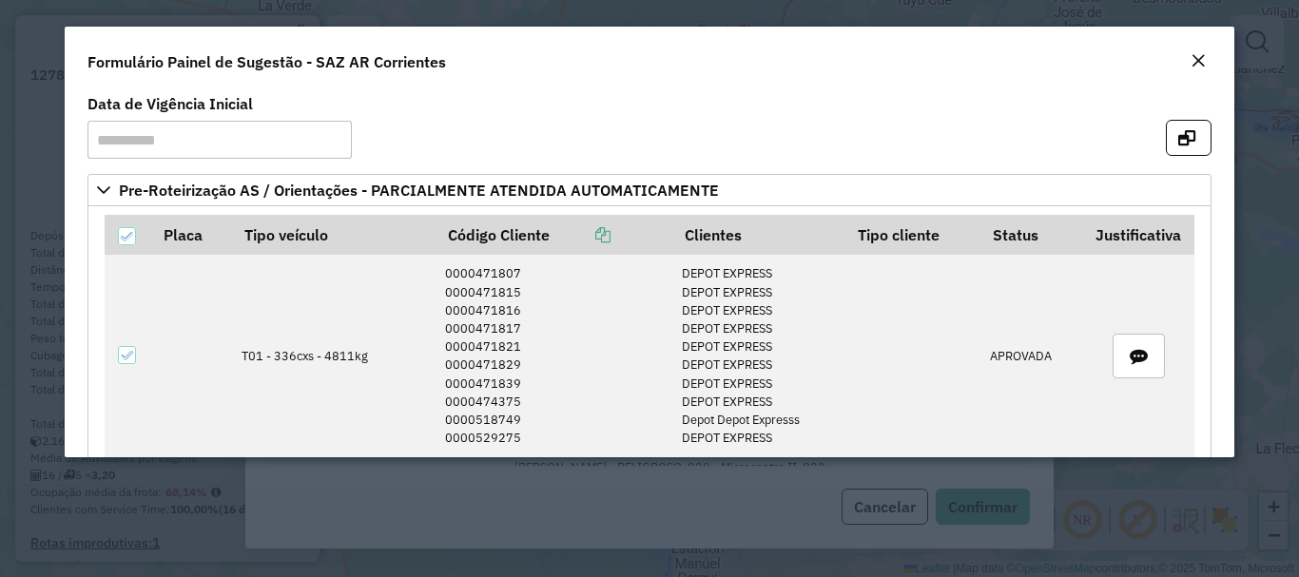
click at [1202, 53] on em "Close" at bounding box center [1198, 60] width 15 height 15
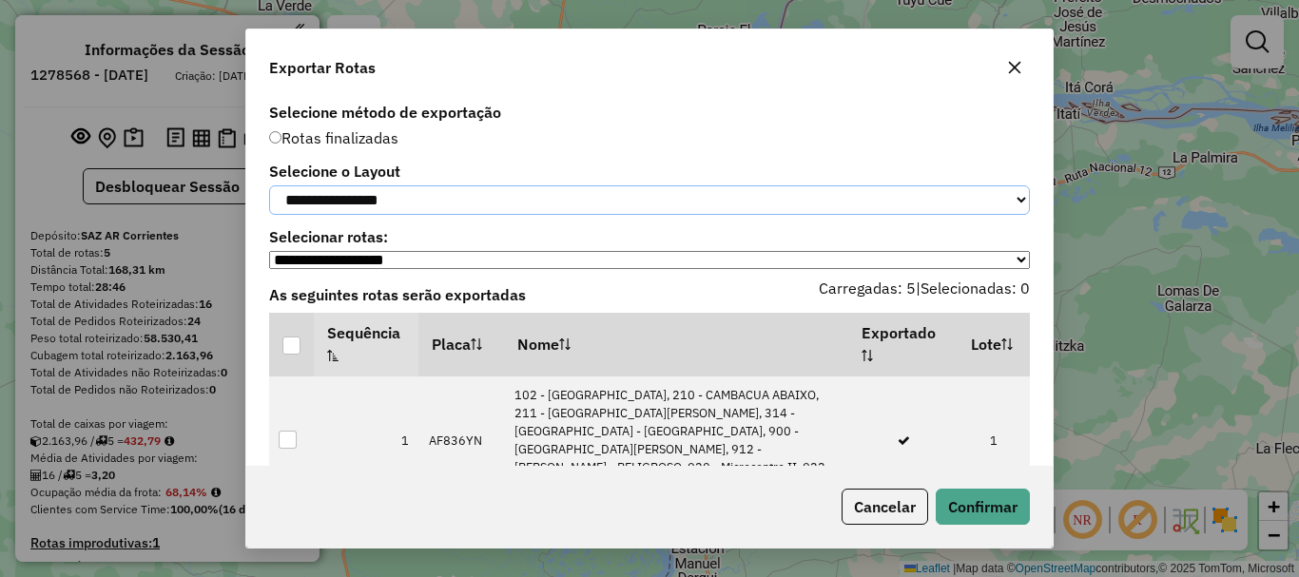
click at [375, 205] on select "**********" at bounding box center [649, 200] width 761 height 29
select select "*********"
click at [269, 186] on select "**********" at bounding box center [649, 200] width 761 height 29
click at [288, 355] on div at bounding box center [292, 346] width 18 height 18
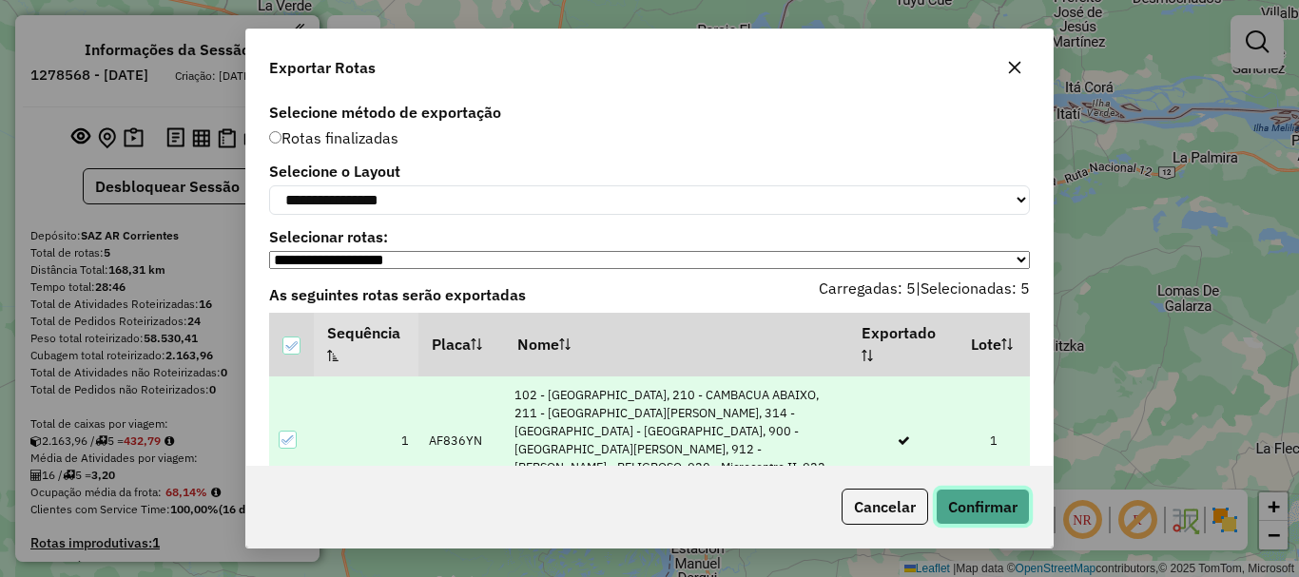
click at [955, 508] on button "Confirmar" at bounding box center [983, 507] width 94 height 36
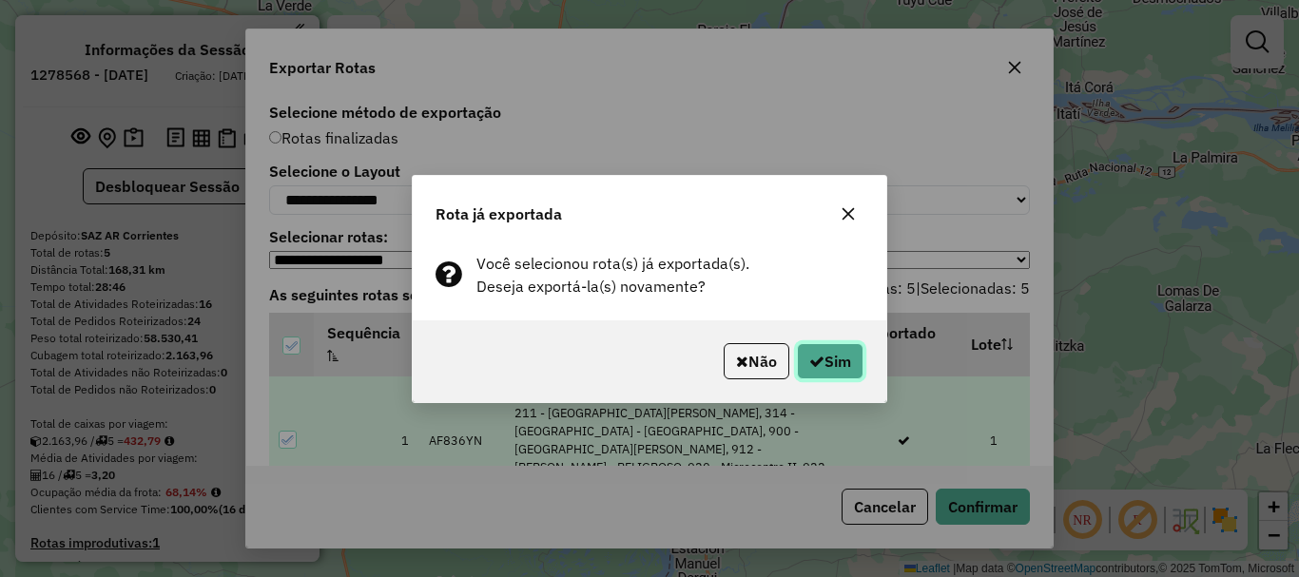
click at [845, 365] on button "Sim" at bounding box center [830, 361] width 67 height 36
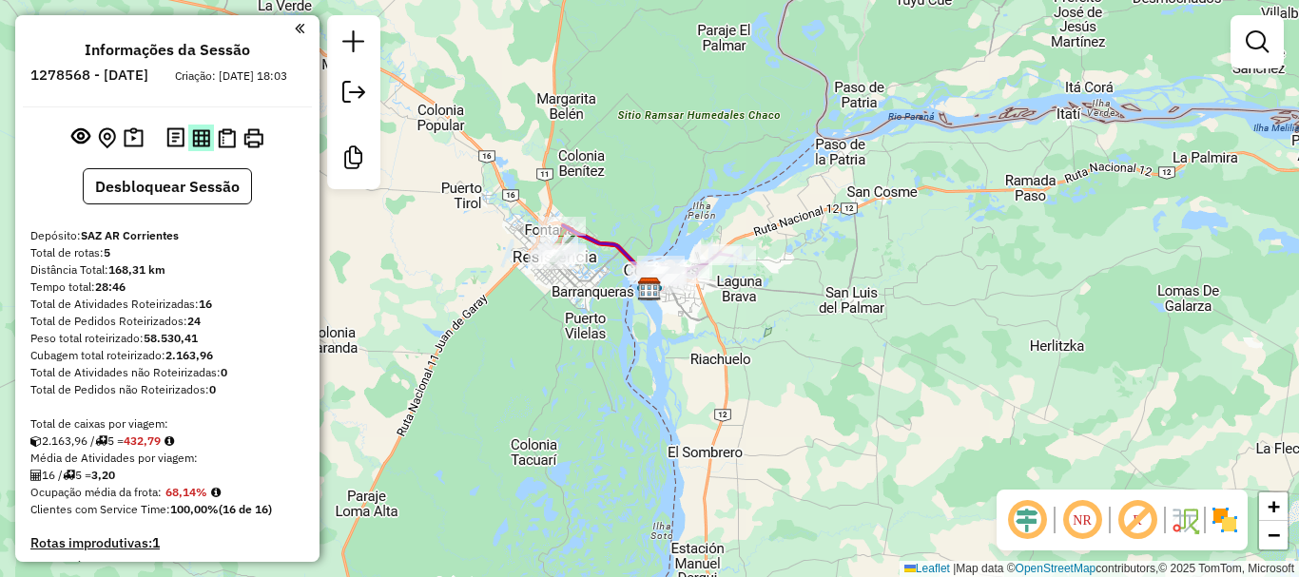
click at [204, 147] on img at bounding box center [201, 138] width 18 height 18
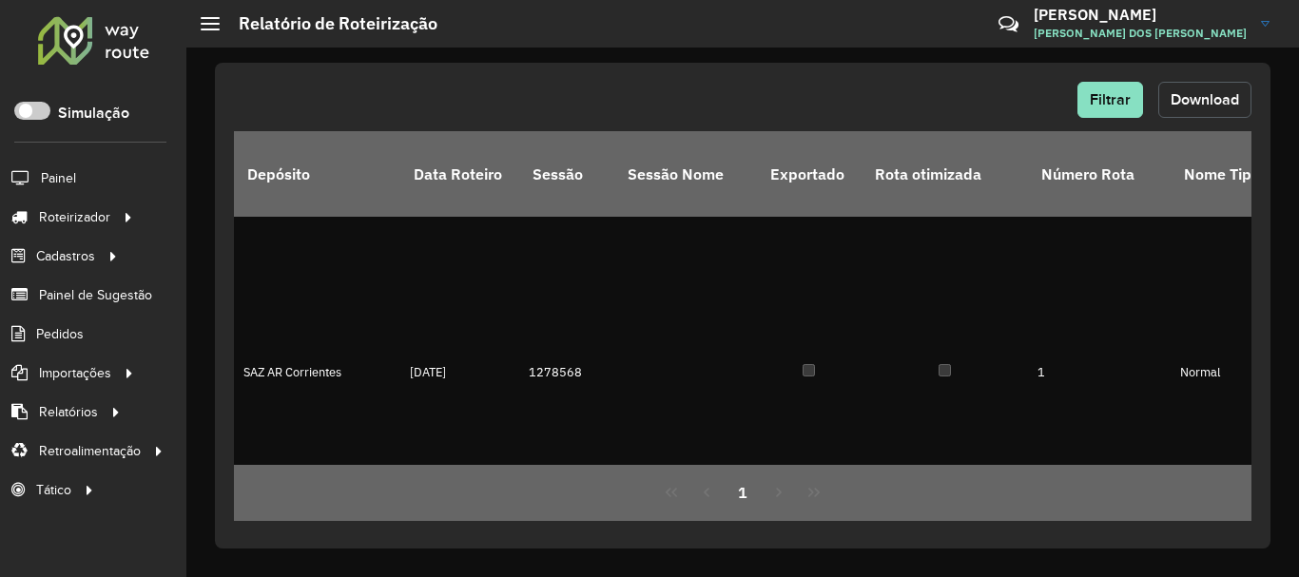
click at [1213, 110] on button "Download" at bounding box center [1205, 100] width 93 height 36
